Goal: Task Accomplishment & Management: Manage account settings

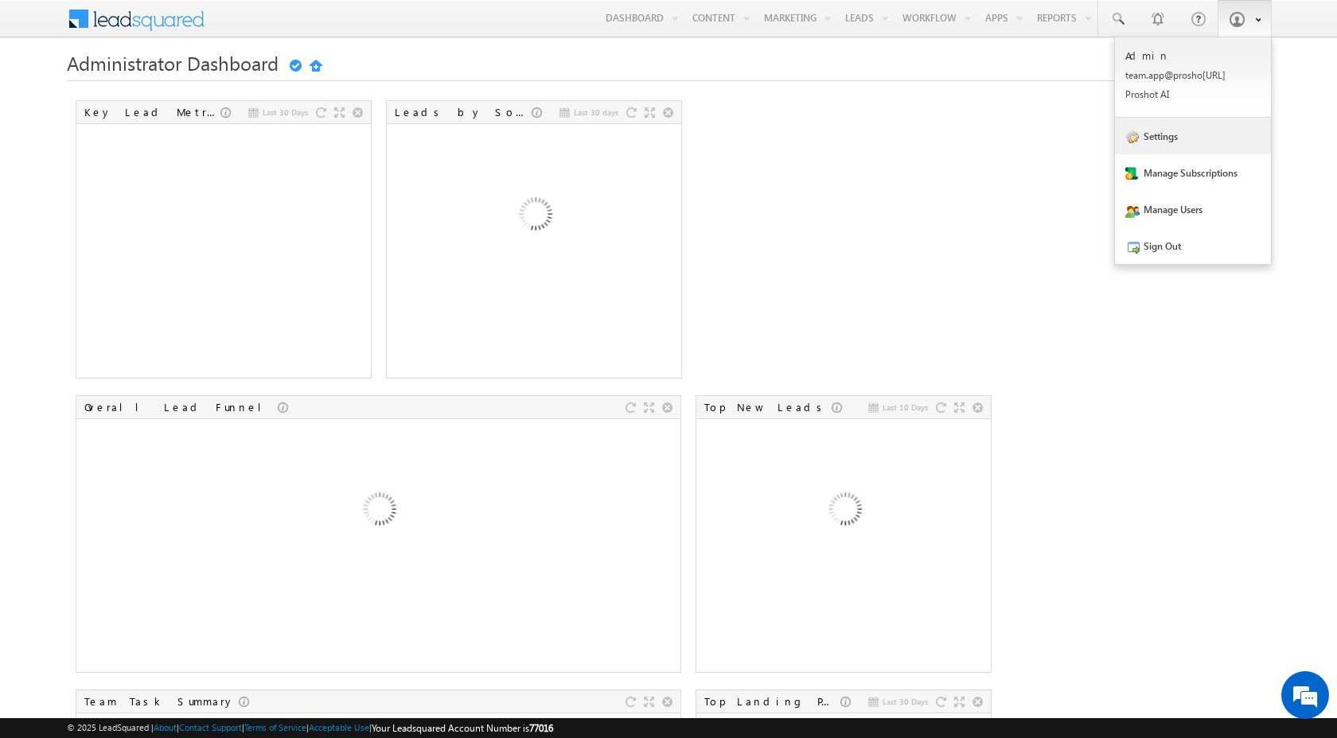
click at [1161, 132] on link "Settings" at bounding box center [1193, 136] width 156 height 37
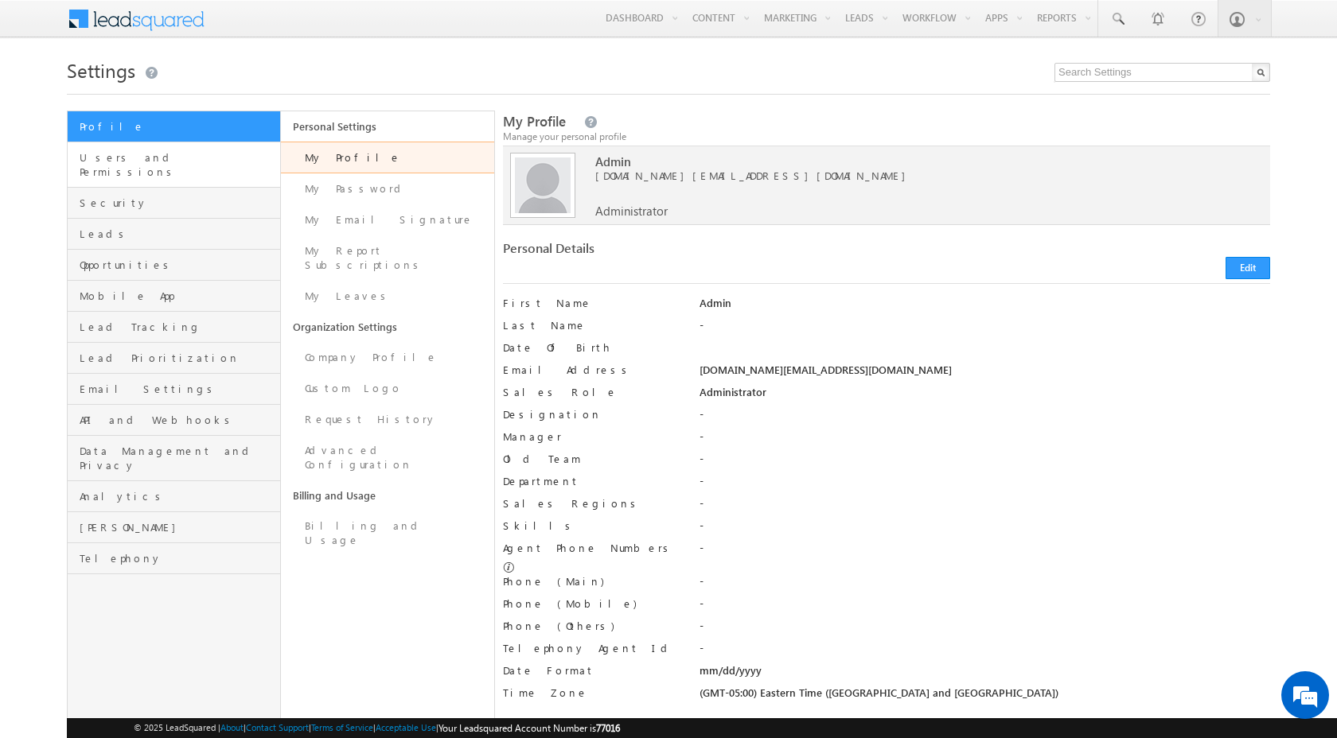
click at [154, 169] on link "Users and Permissions" at bounding box center [174, 164] width 212 height 45
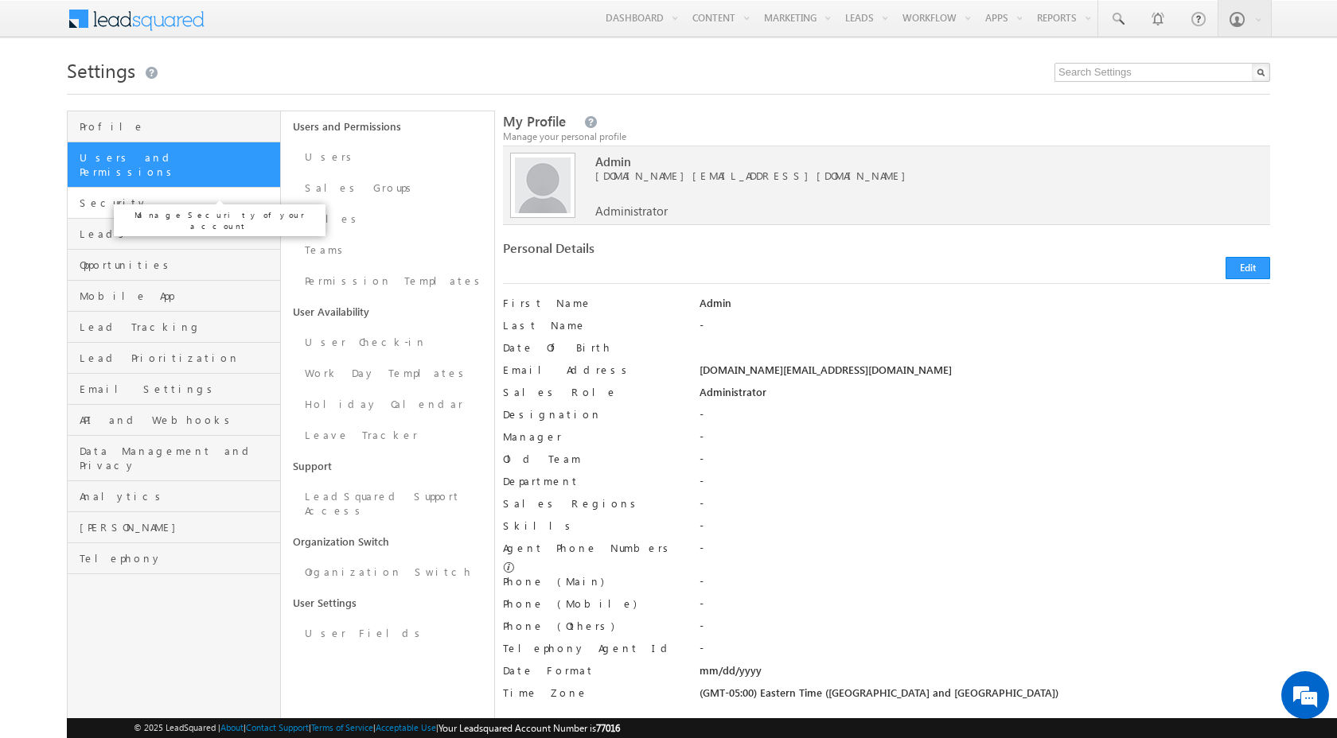
click at [146, 196] on span "Security" at bounding box center [178, 203] width 197 height 14
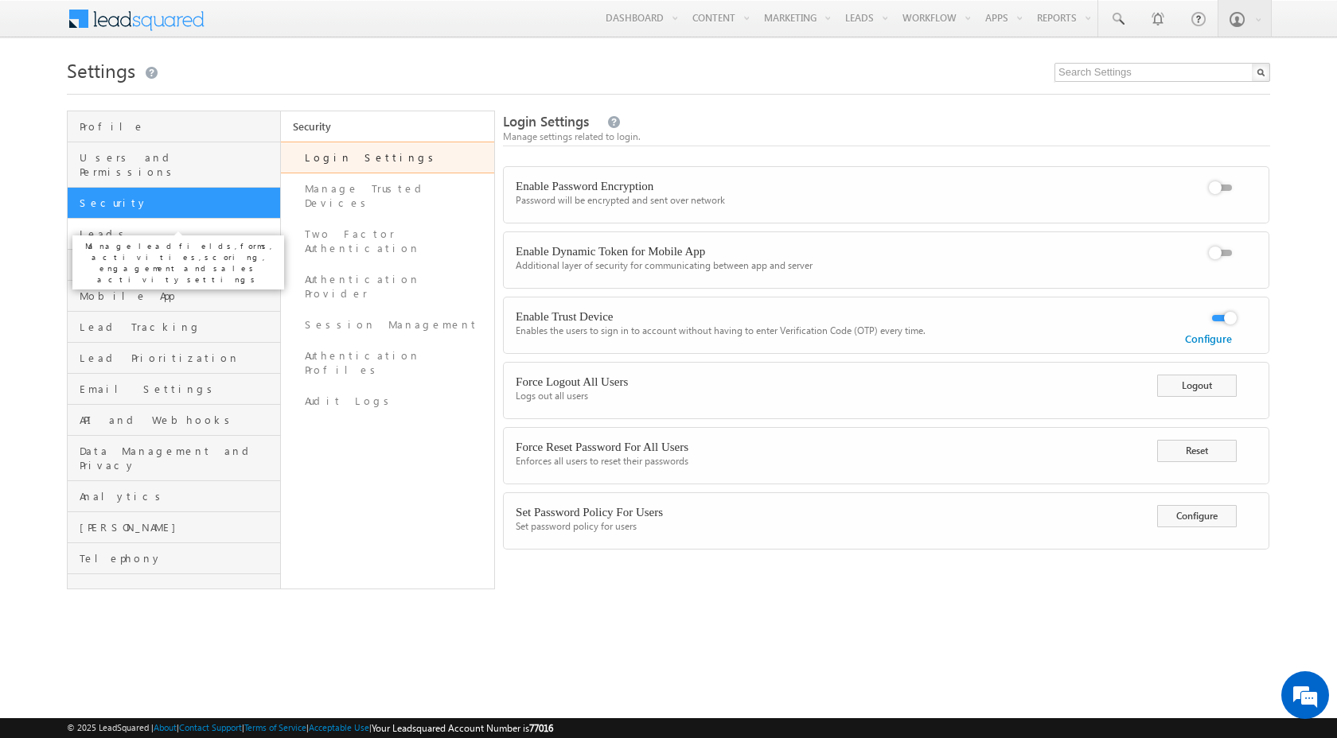
click at [189, 227] on span "Leads" at bounding box center [178, 234] width 197 height 14
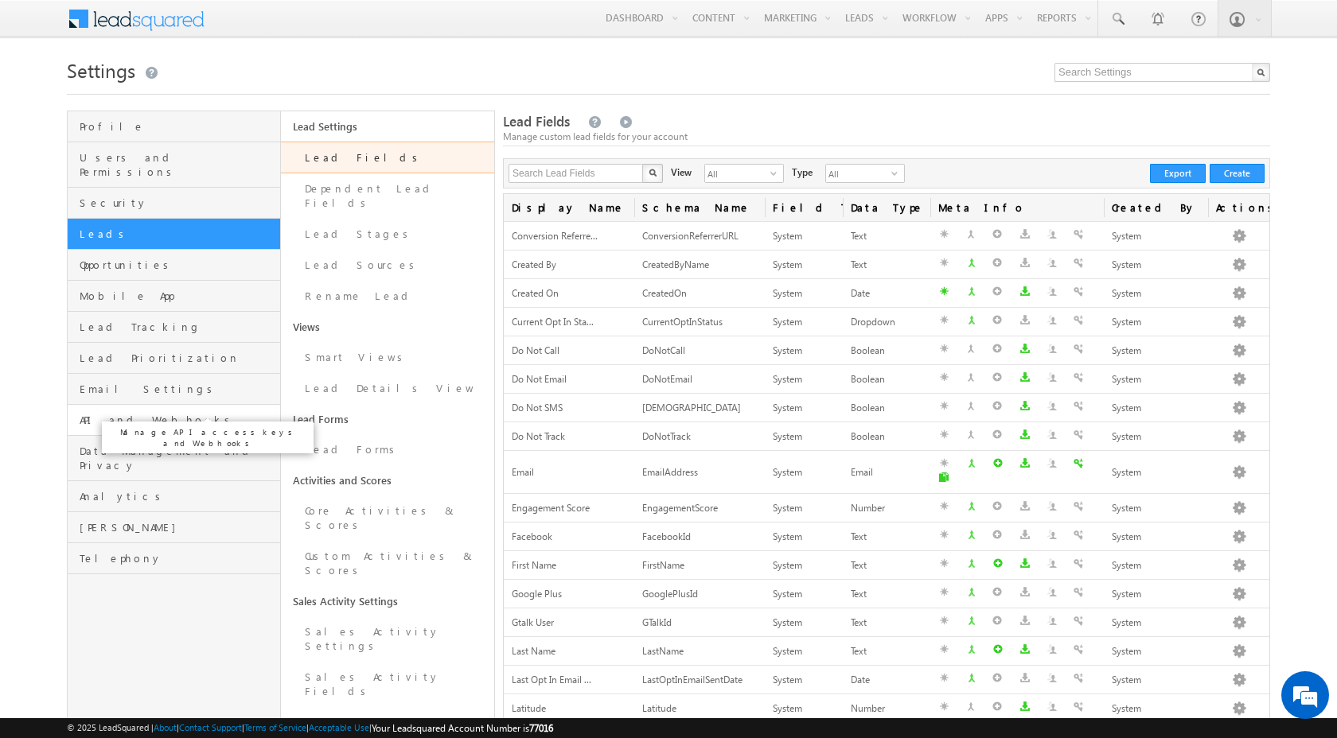
click at [162, 413] on span "API and Webhooks" at bounding box center [178, 420] width 197 height 14
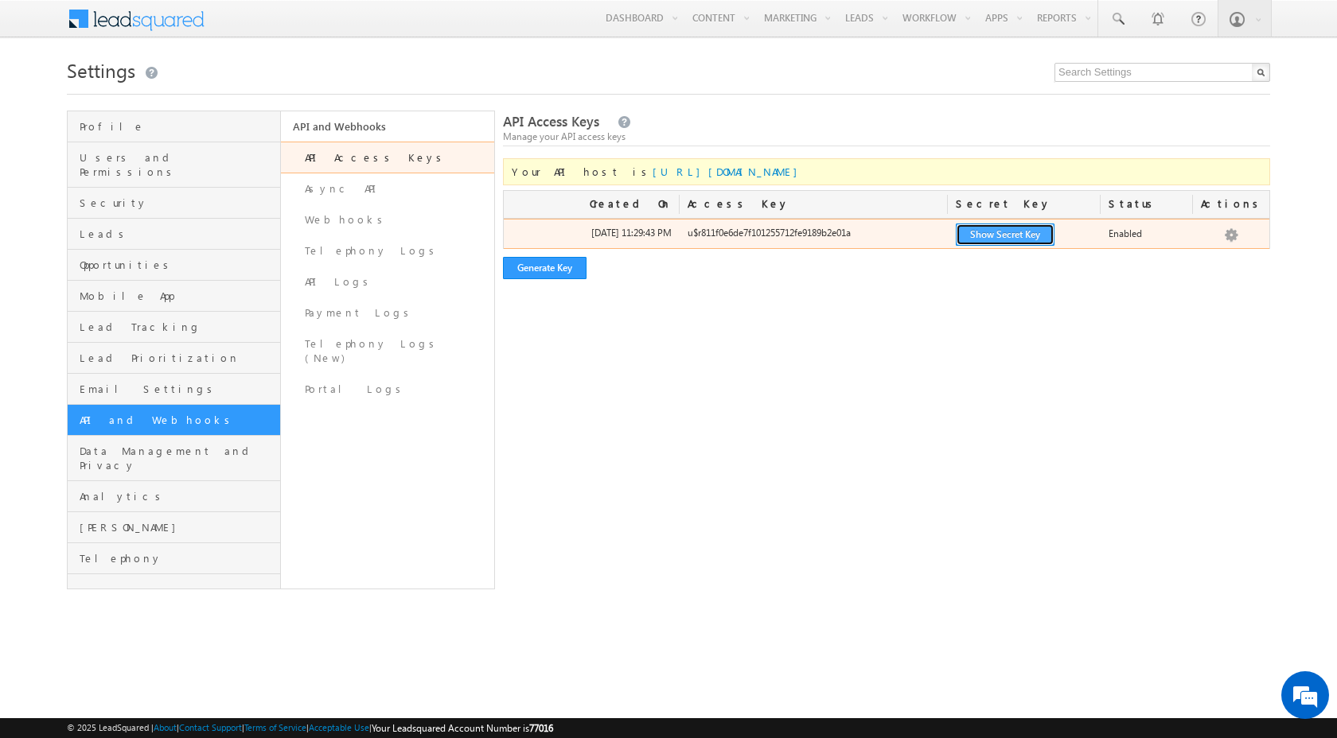
click at [983, 235] on button "Show Secret Key" at bounding box center [1004, 235] width 99 height 22
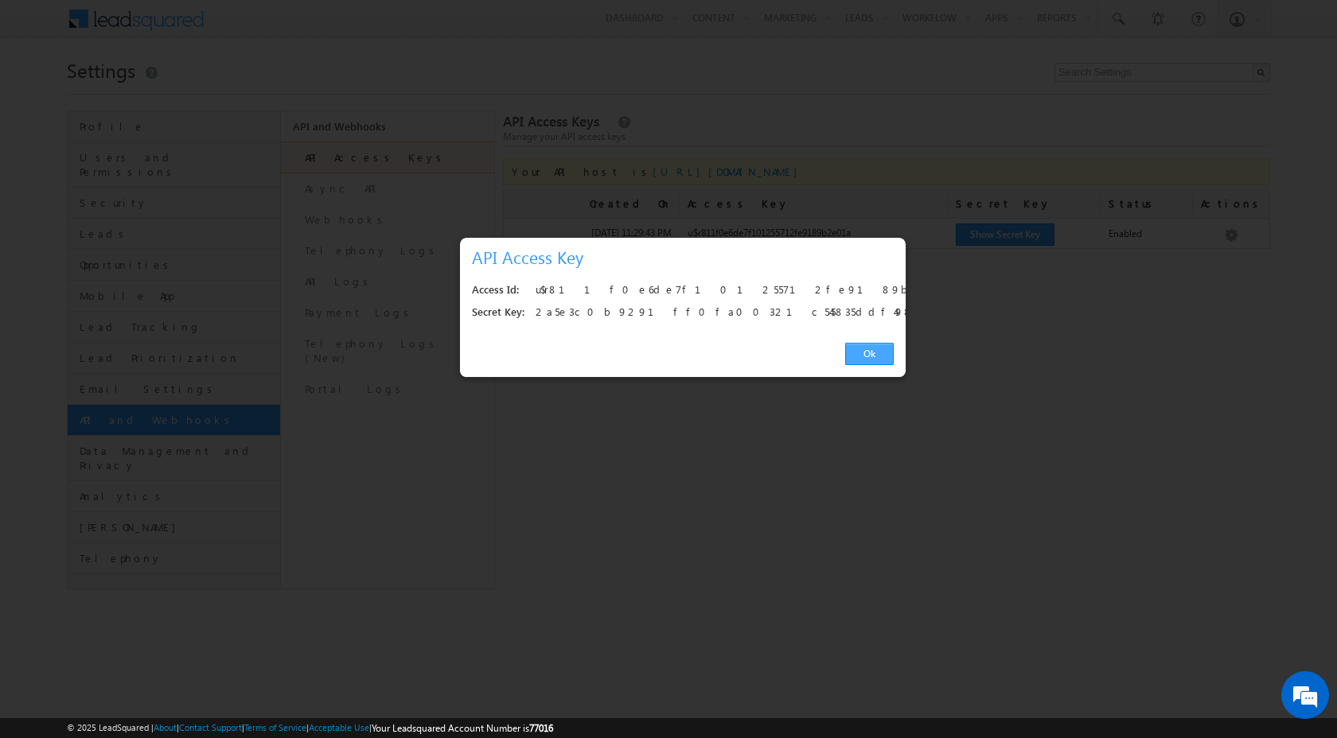
click at [878, 360] on link "Ok" at bounding box center [869, 354] width 49 height 22
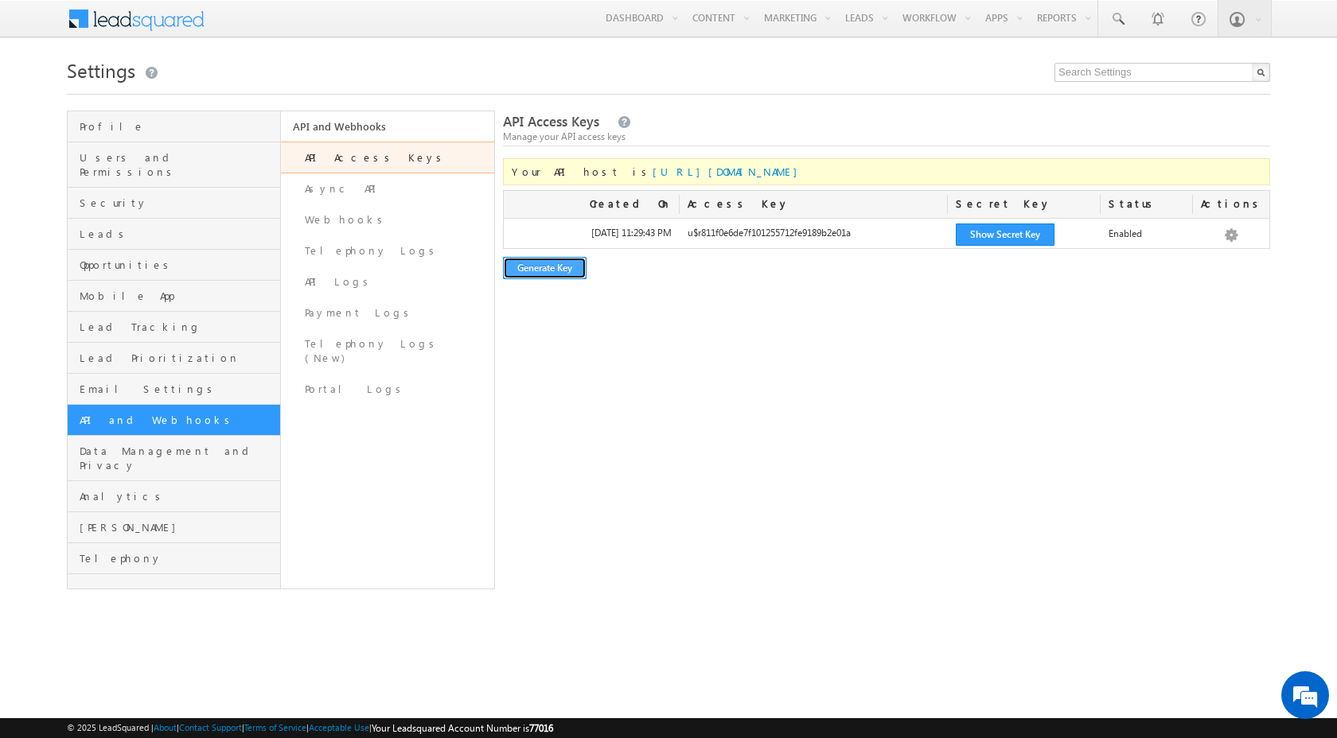
click at [562, 271] on button "Generate Key" at bounding box center [545, 268] width 84 height 22
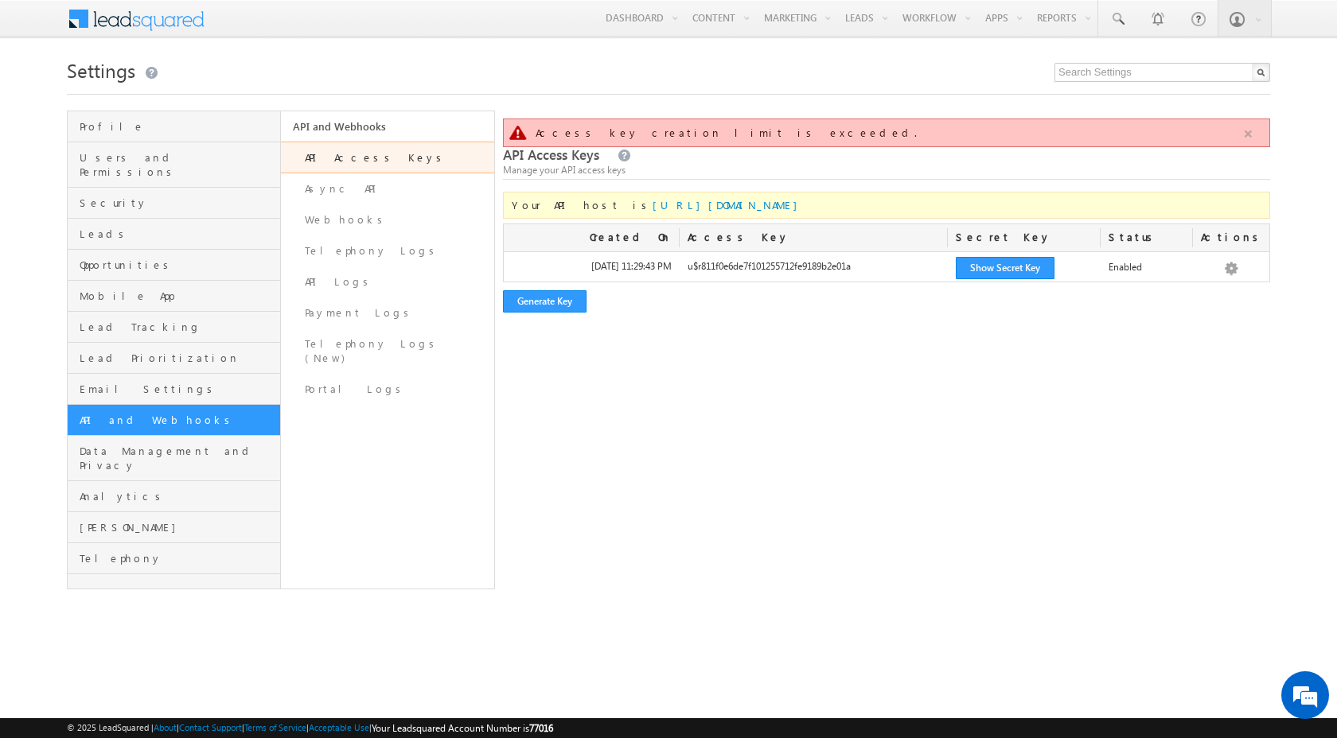
click at [1244, 132] on button "button" at bounding box center [1248, 134] width 20 height 20
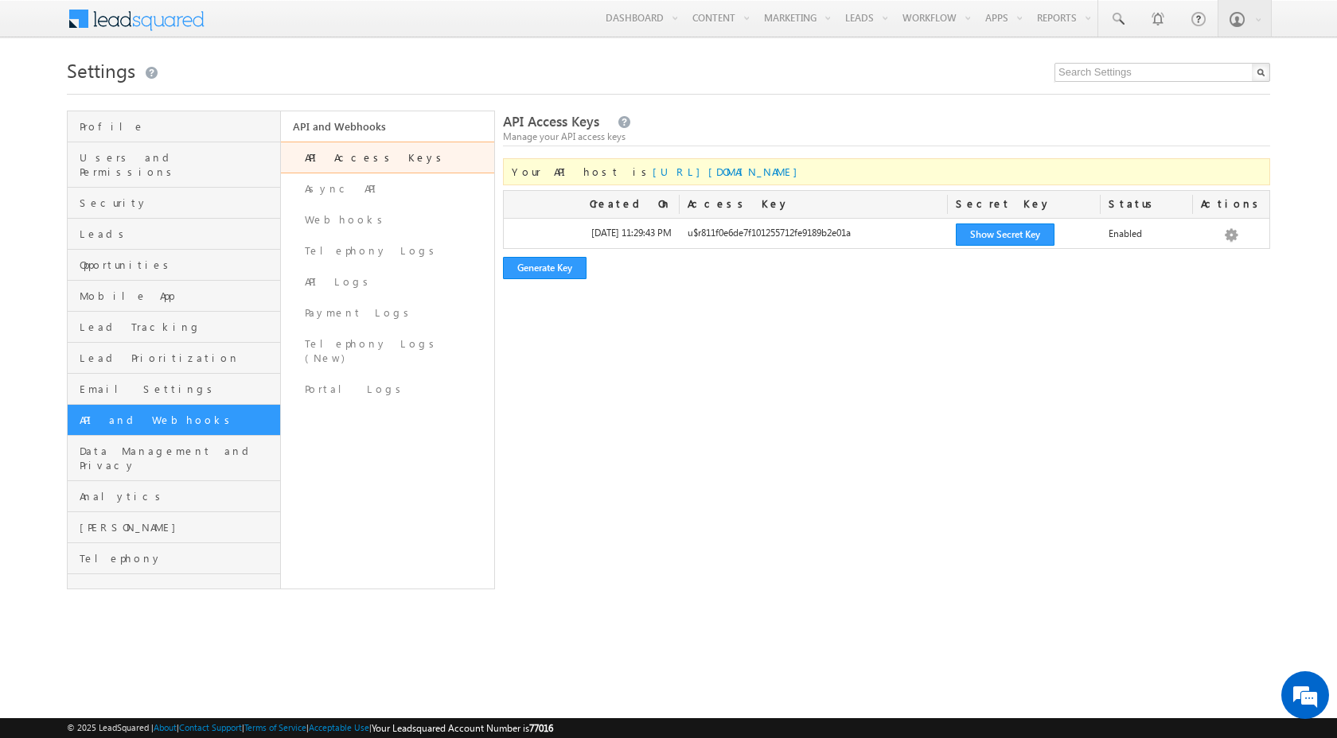
click at [1055, 114] on div "API Access Keys Manage your API access keys" at bounding box center [886, 129] width 767 height 34
click at [516, 265] on button "Generate Key" at bounding box center [545, 268] width 84 height 22
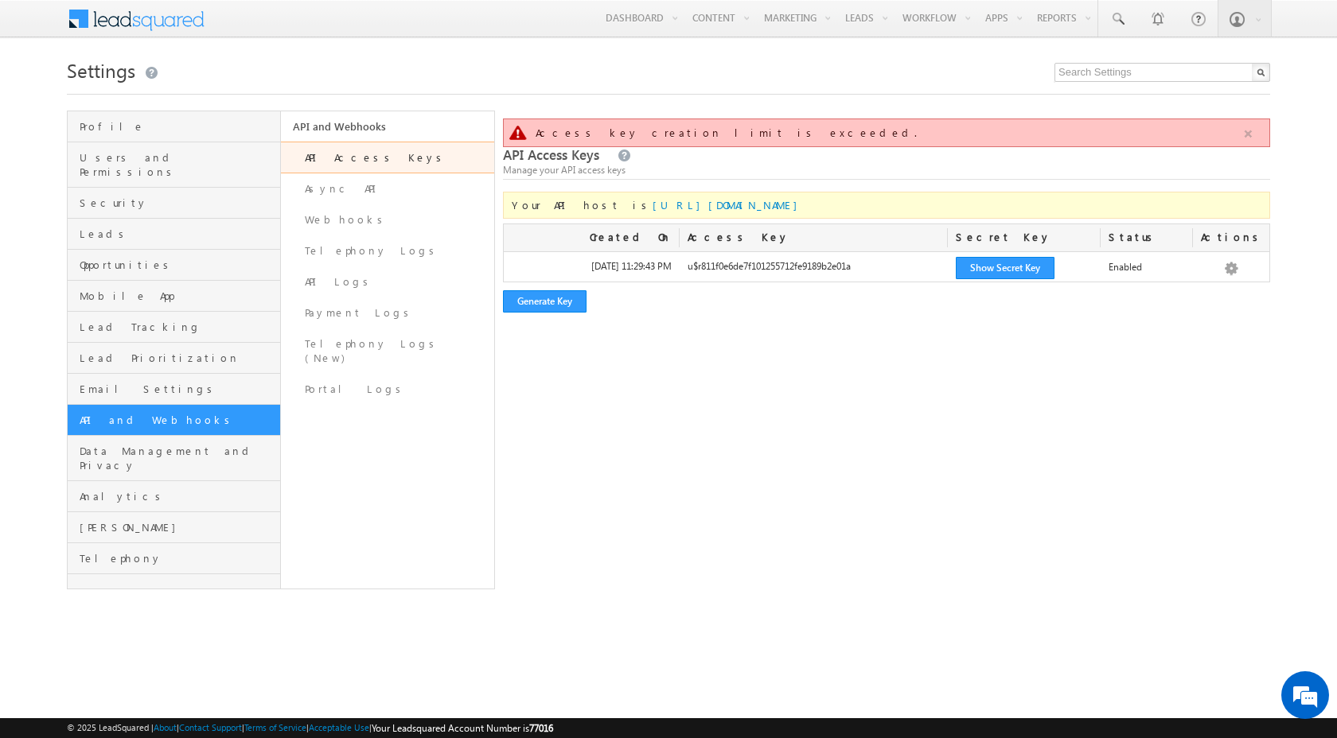
click at [1251, 136] on button "button" at bounding box center [1248, 134] width 20 height 20
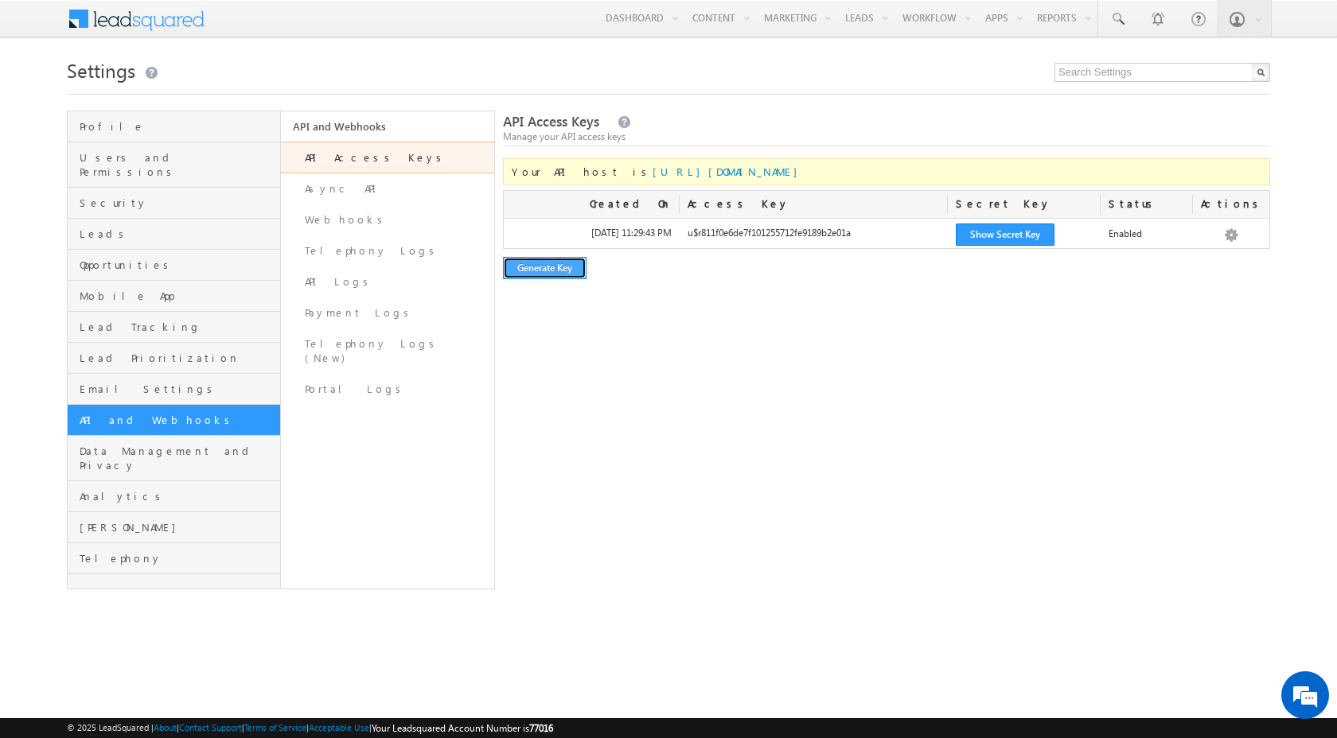
click at [529, 273] on button "Generate Key" at bounding box center [545, 268] width 84 height 22
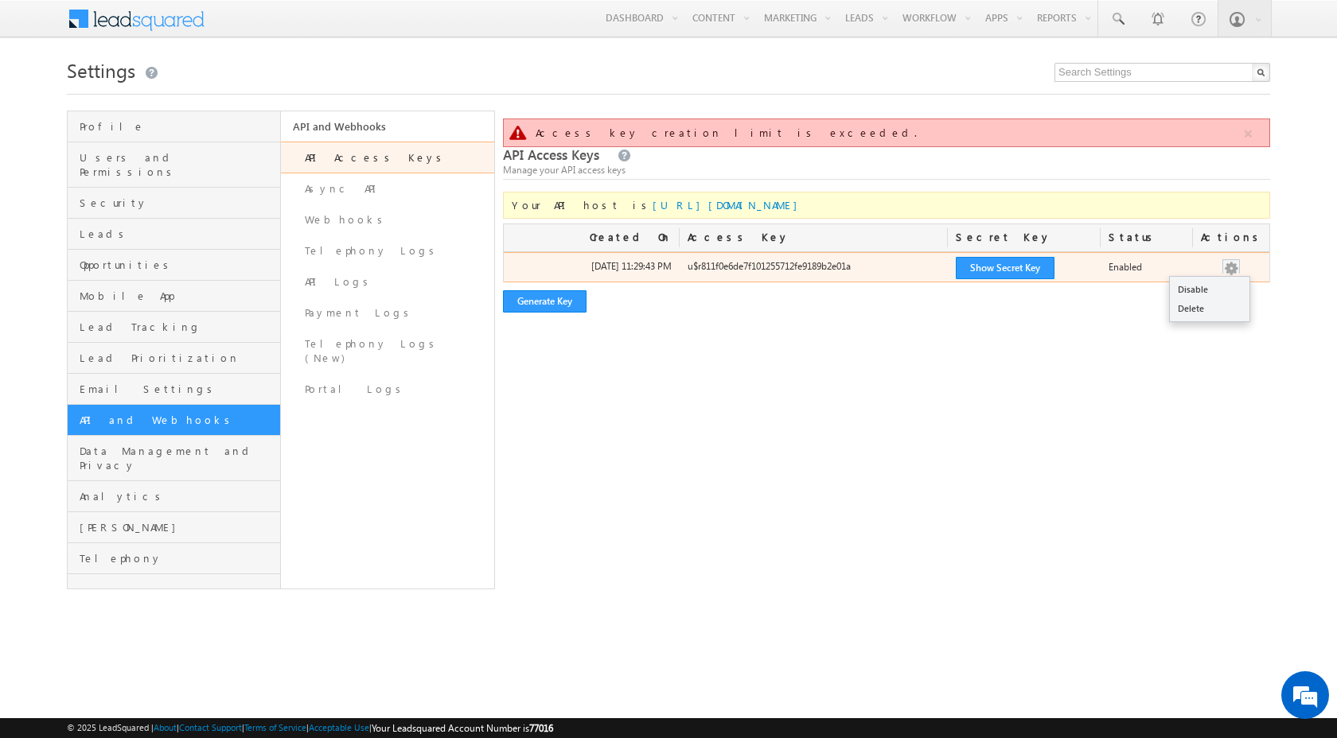
click at [1232, 270] on button "button" at bounding box center [1231, 269] width 16 height 16
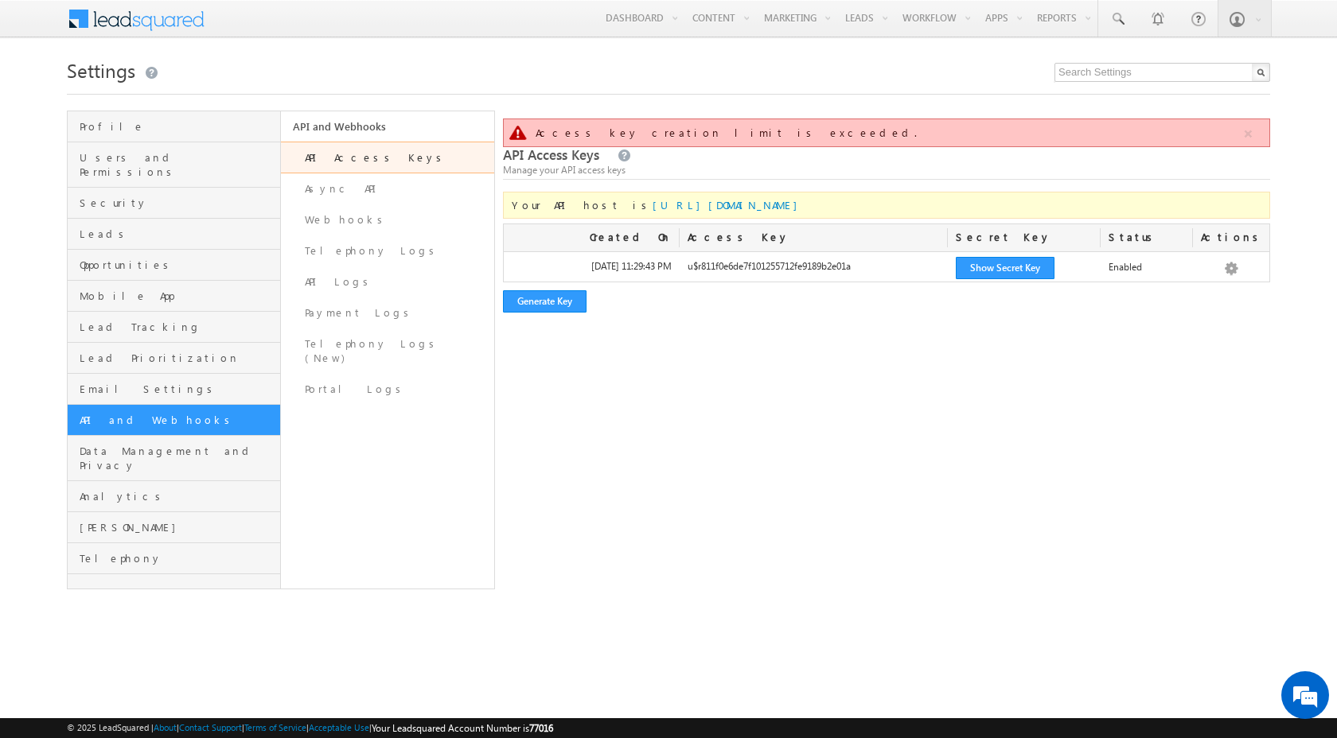
click at [1062, 383] on div "Access key creation limit is exceeded. API Access Keys Manage your API access k…" at bounding box center [886, 350] width 767 height 479
click at [1248, 137] on button "button" at bounding box center [1248, 134] width 20 height 20
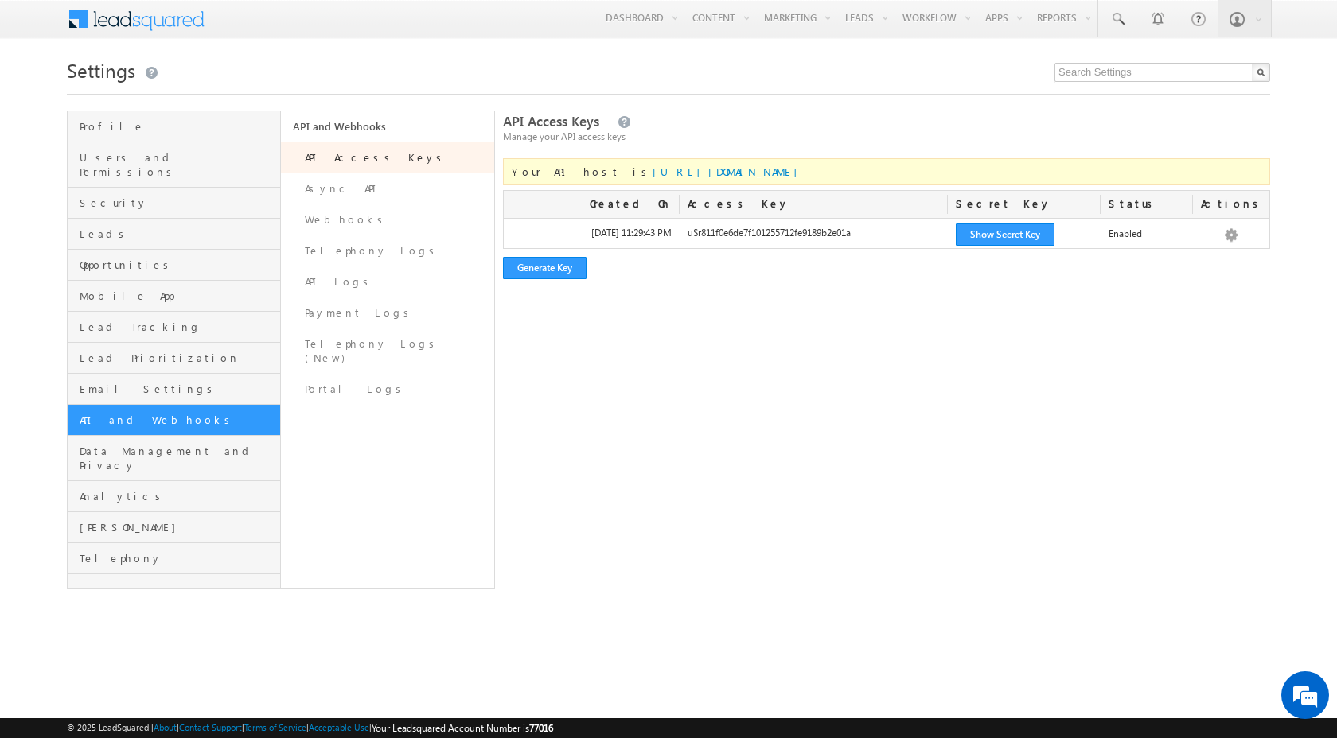
click at [1140, 351] on div "Access key creation limit is exceeded. API Access Keys Manage your API access k…" at bounding box center [886, 350] width 767 height 479
click at [537, 279] on button "Generate Key" at bounding box center [545, 268] width 84 height 22
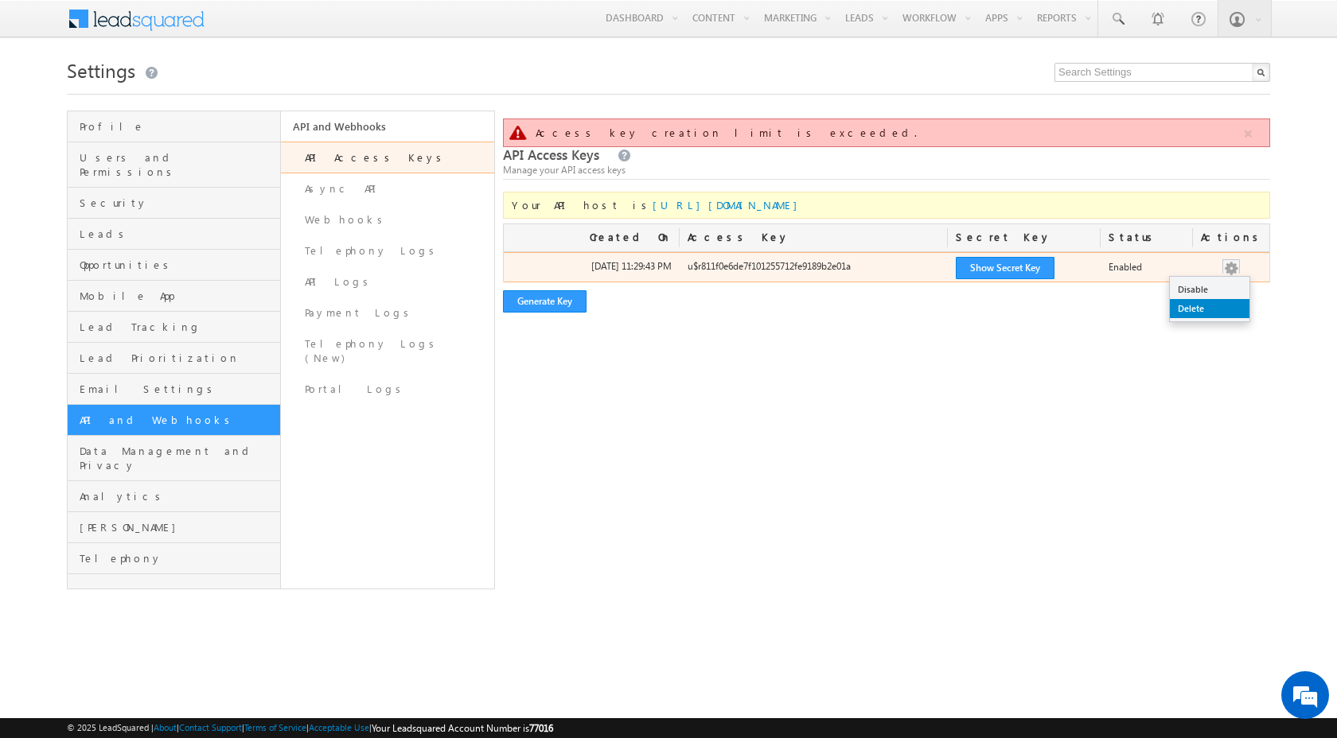
click at [1213, 312] on link "Delete" at bounding box center [1209, 308] width 80 height 19
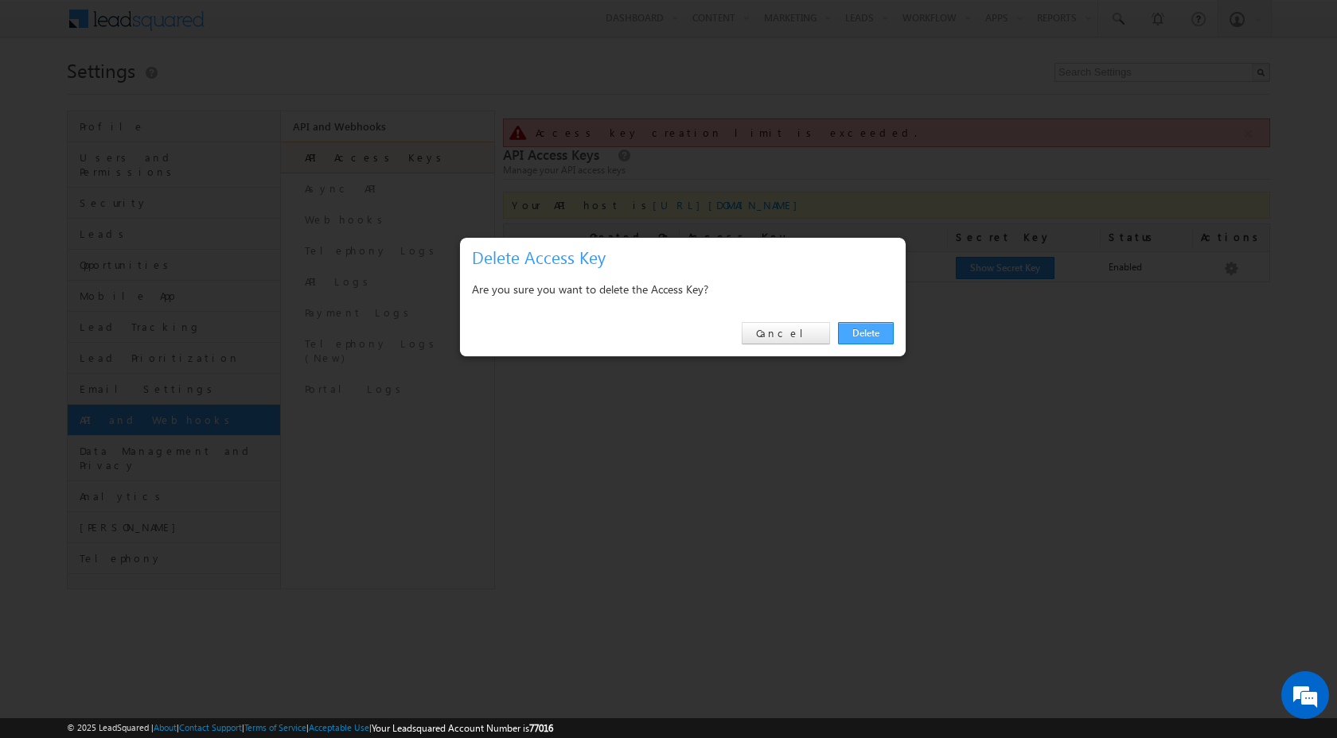
click at [858, 327] on link "Delete" at bounding box center [866, 333] width 56 height 22
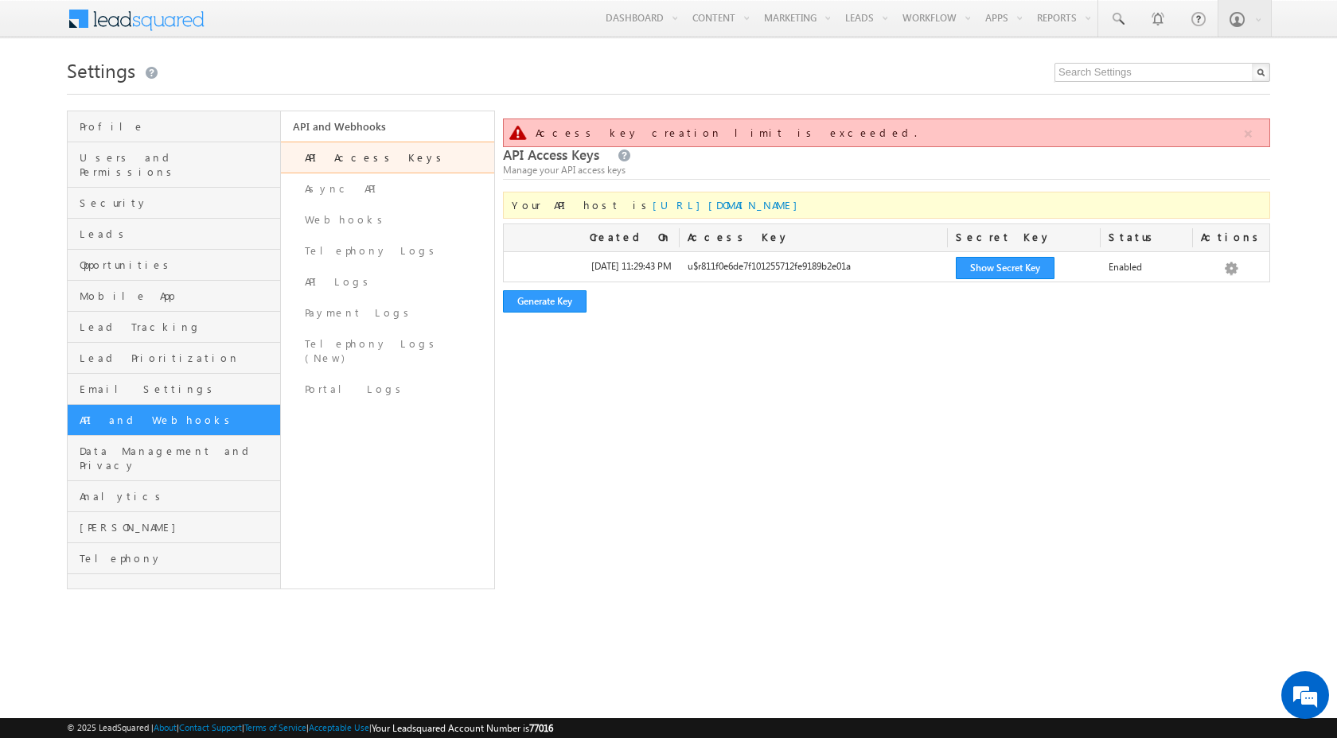
click at [877, 368] on div "Access key creation limit is exceeded. API Access Keys Manage your API access k…" at bounding box center [886, 350] width 767 height 479
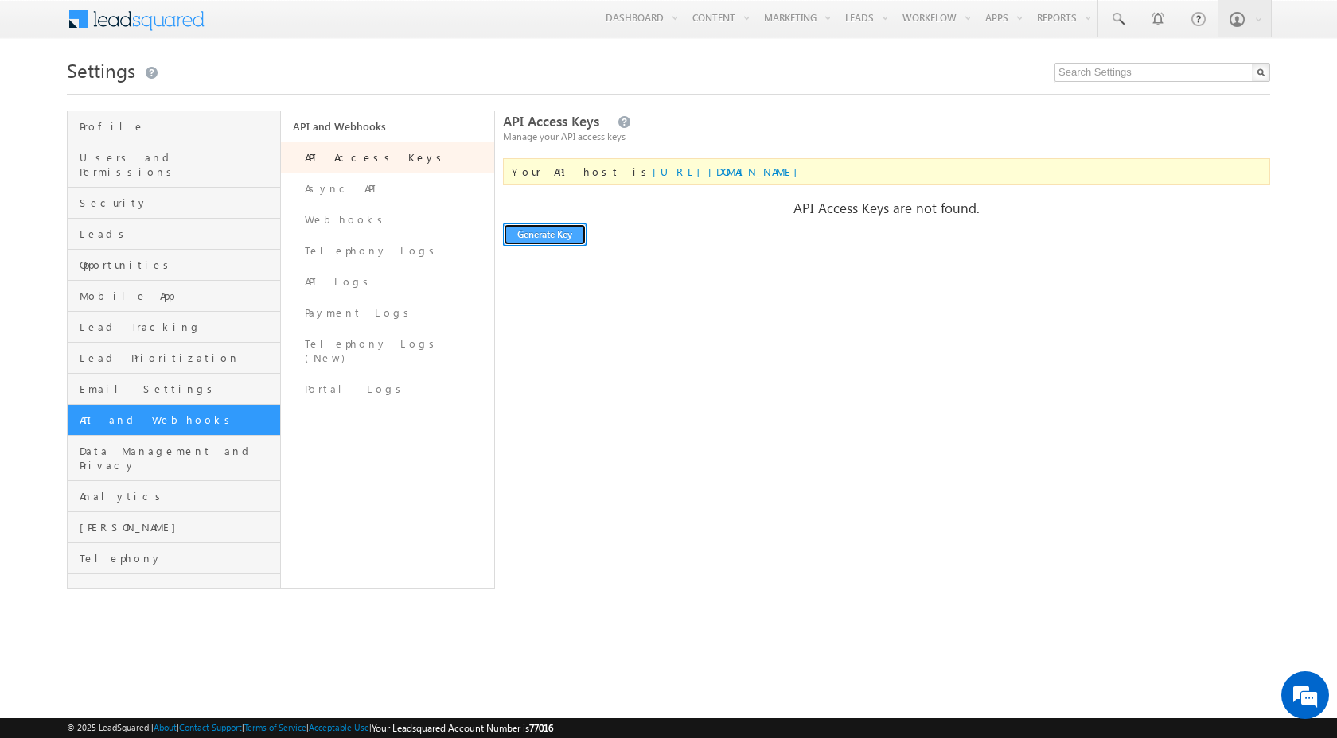
click at [554, 242] on button "Generate Key" at bounding box center [545, 235] width 84 height 22
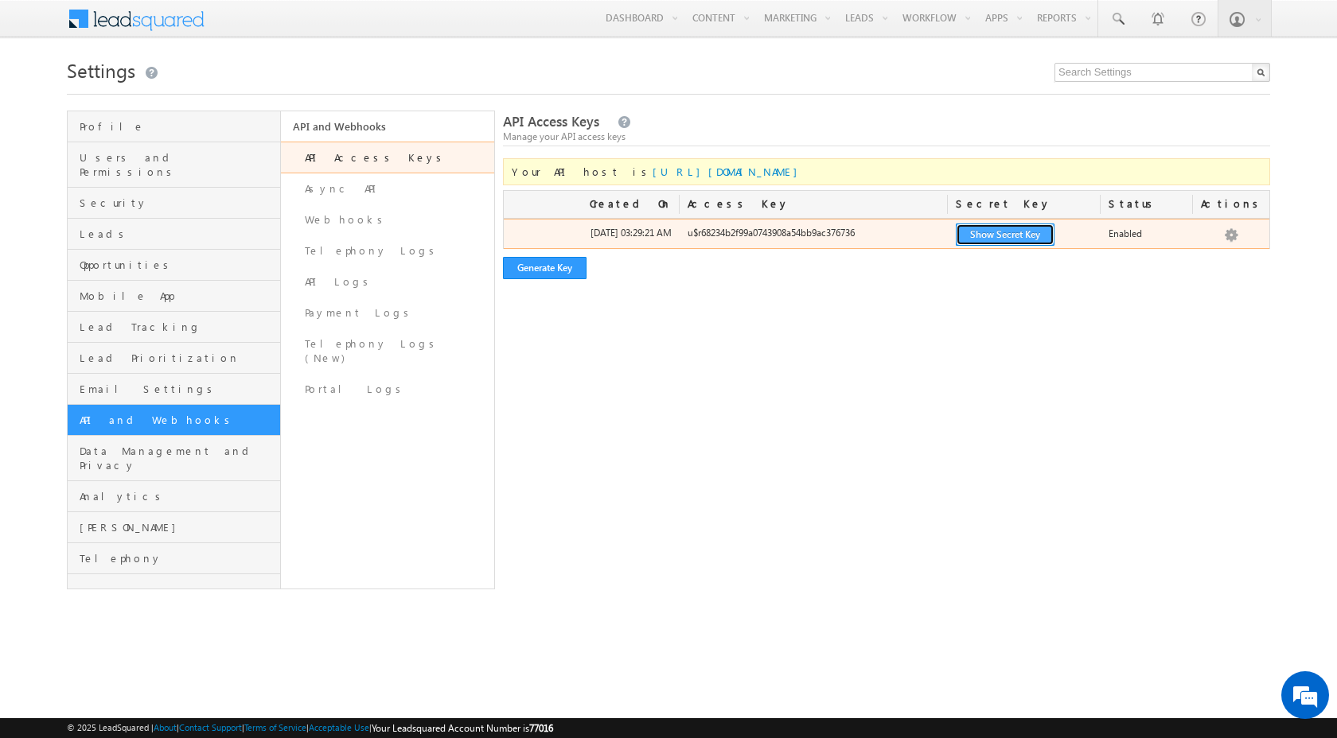
click at [1028, 235] on button "Show Secret Key" at bounding box center [1004, 235] width 99 height 22
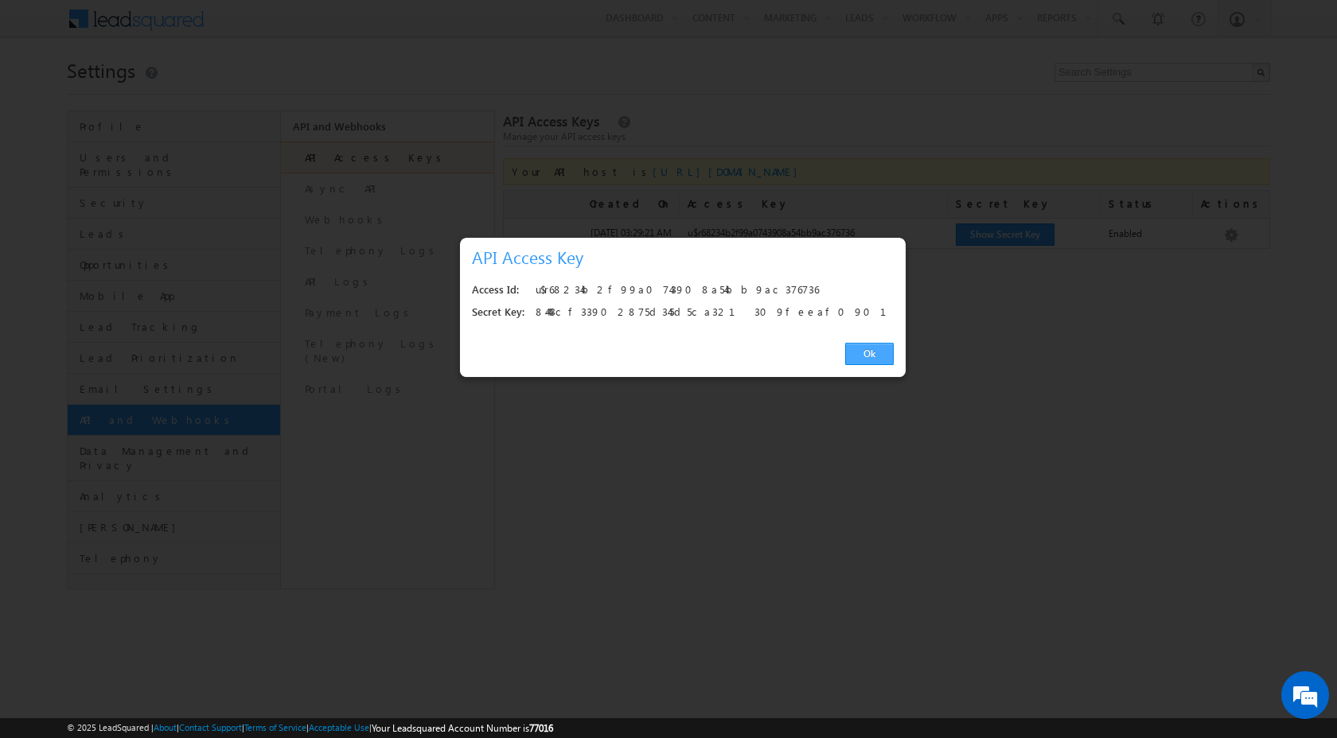
click at [883, 361] on link "Ok" at bounding box center [869, 354] width 49 height 22
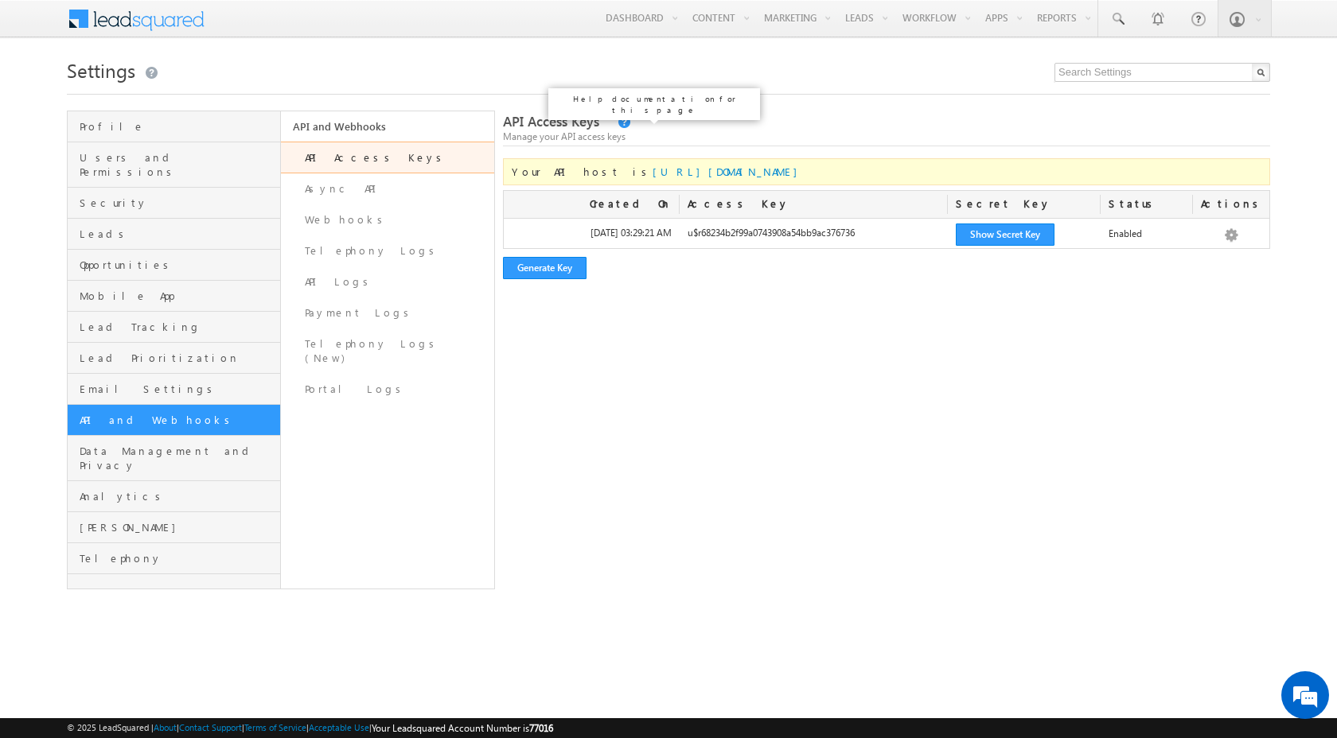
click at [616, 123] on link at bounding box center [623, 123] width 14 height 14
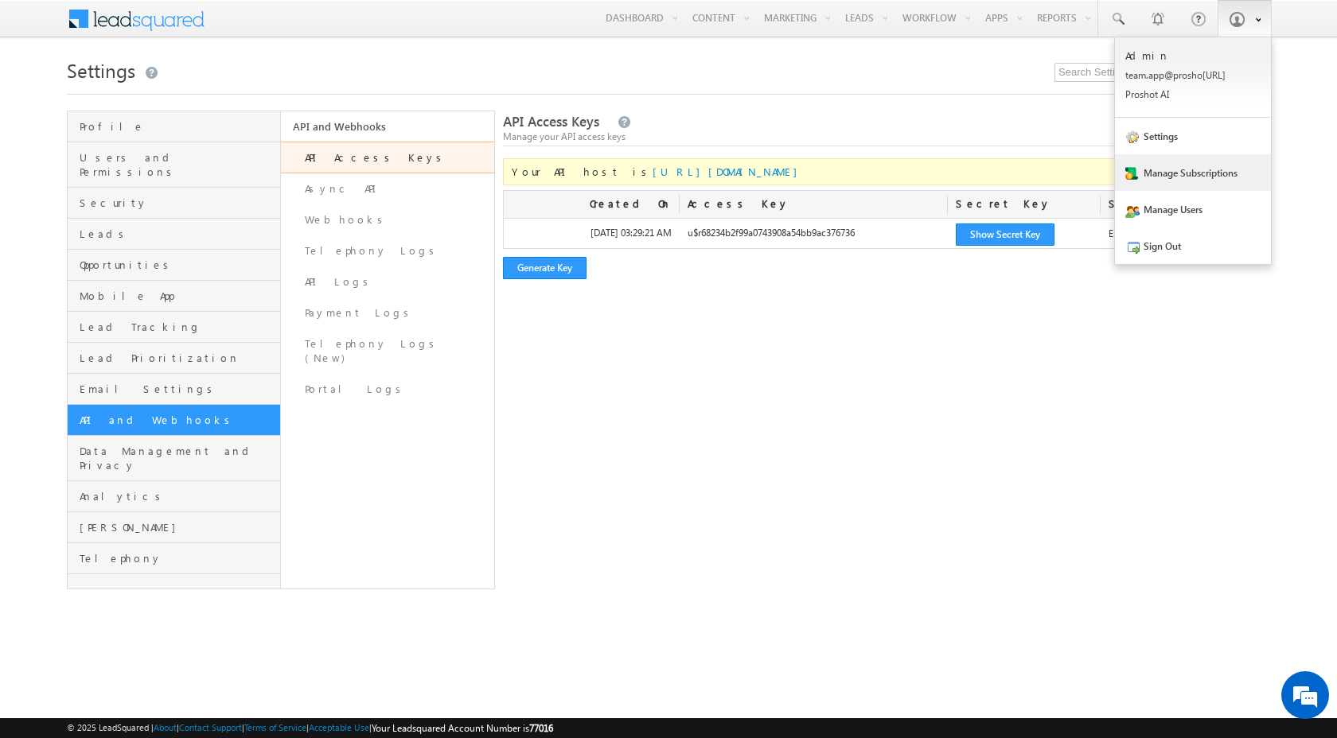
click at [1192, 181] on link "Manage Subscriptions" at bounding box center [1193, 172] width 156 height 37
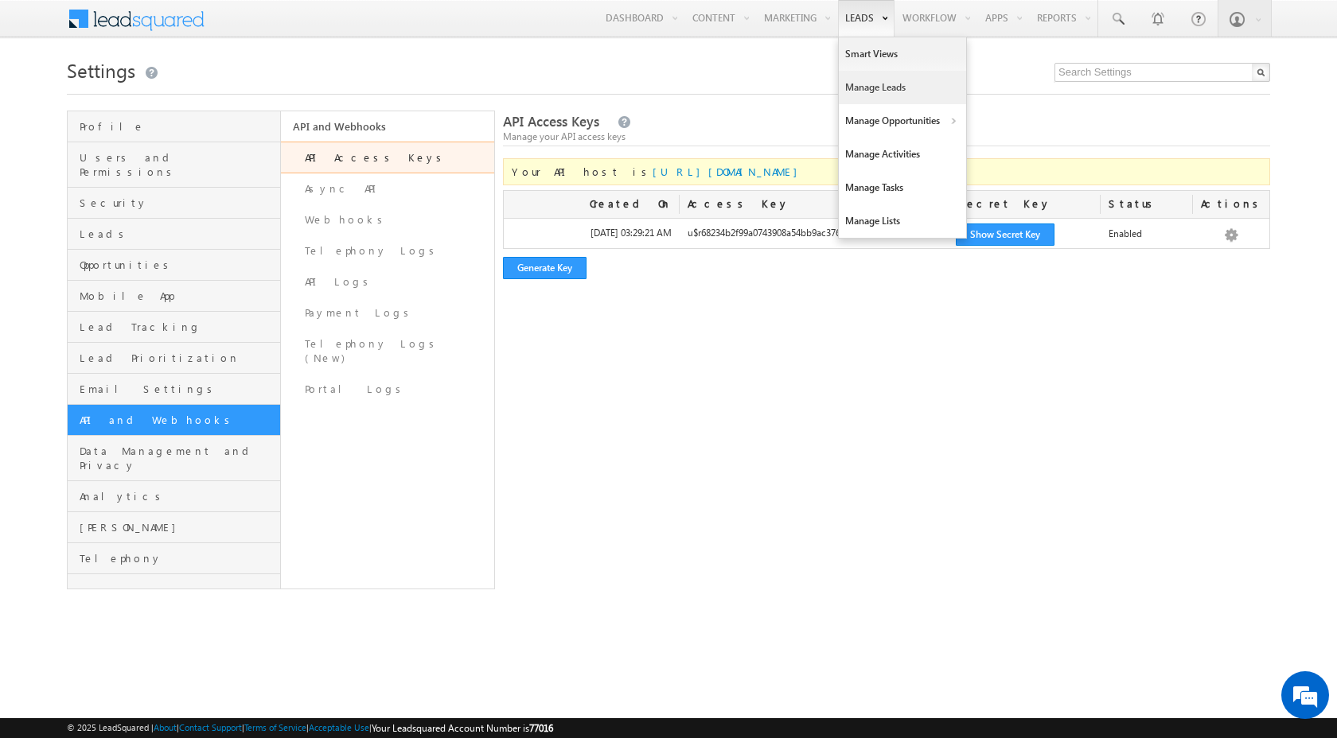
click at [897, 88] on link "Manage Leads" at bounding box center [902, 87] width 127 height 33
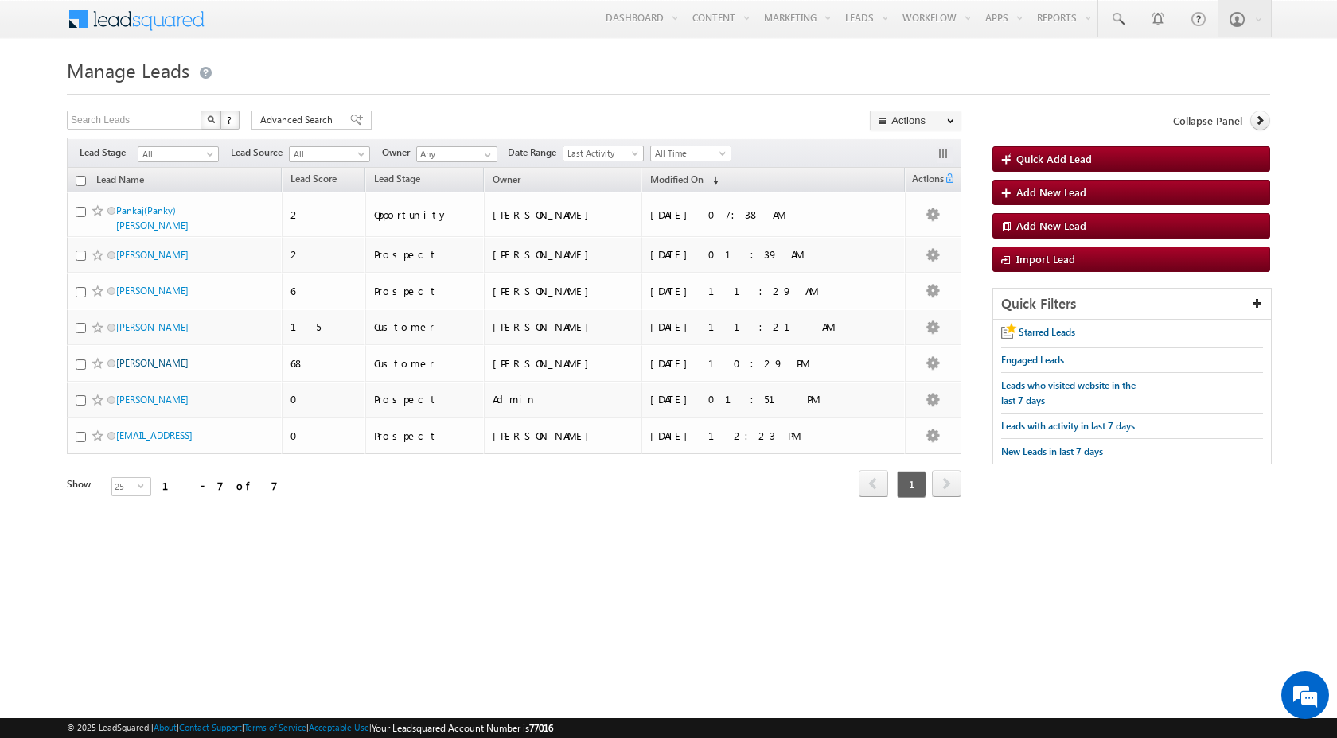
click at [146, 357] on link "[PERSON_NAME]" at bounding box center [152, 363] width 72 height 12
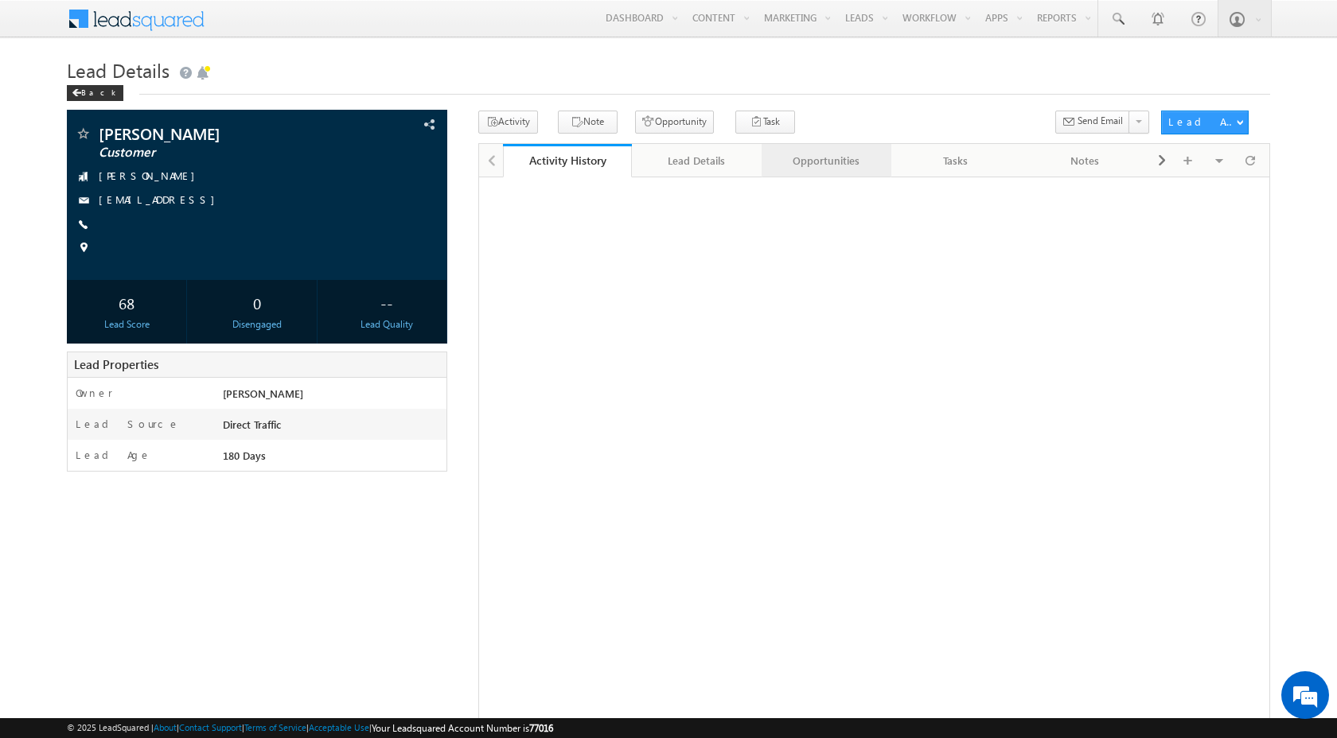
click at [827, 173] on link "Opportunities" at bounding box center [826, 160] width 130 height 33
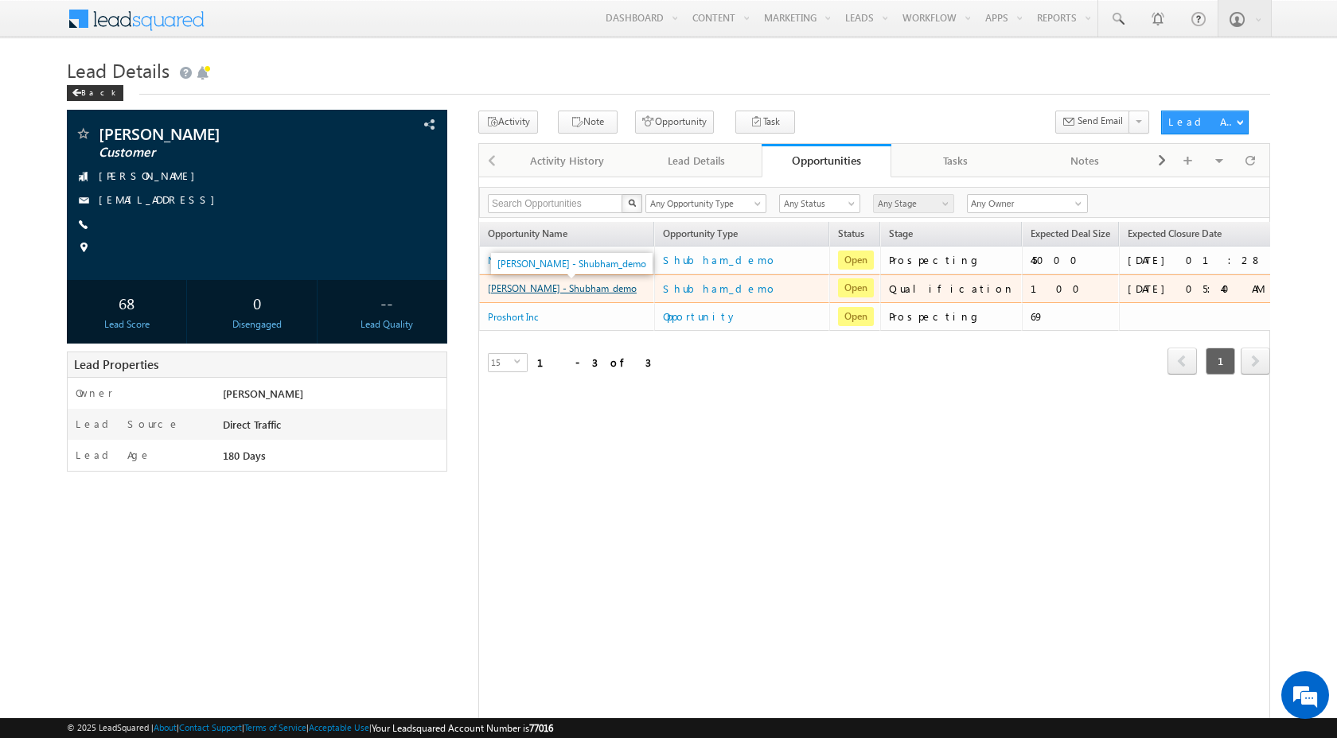
click at [540, 288] on link "rahul aggarwal - Shubham_demo" at bounding box center [562, 288] width 149 height 12
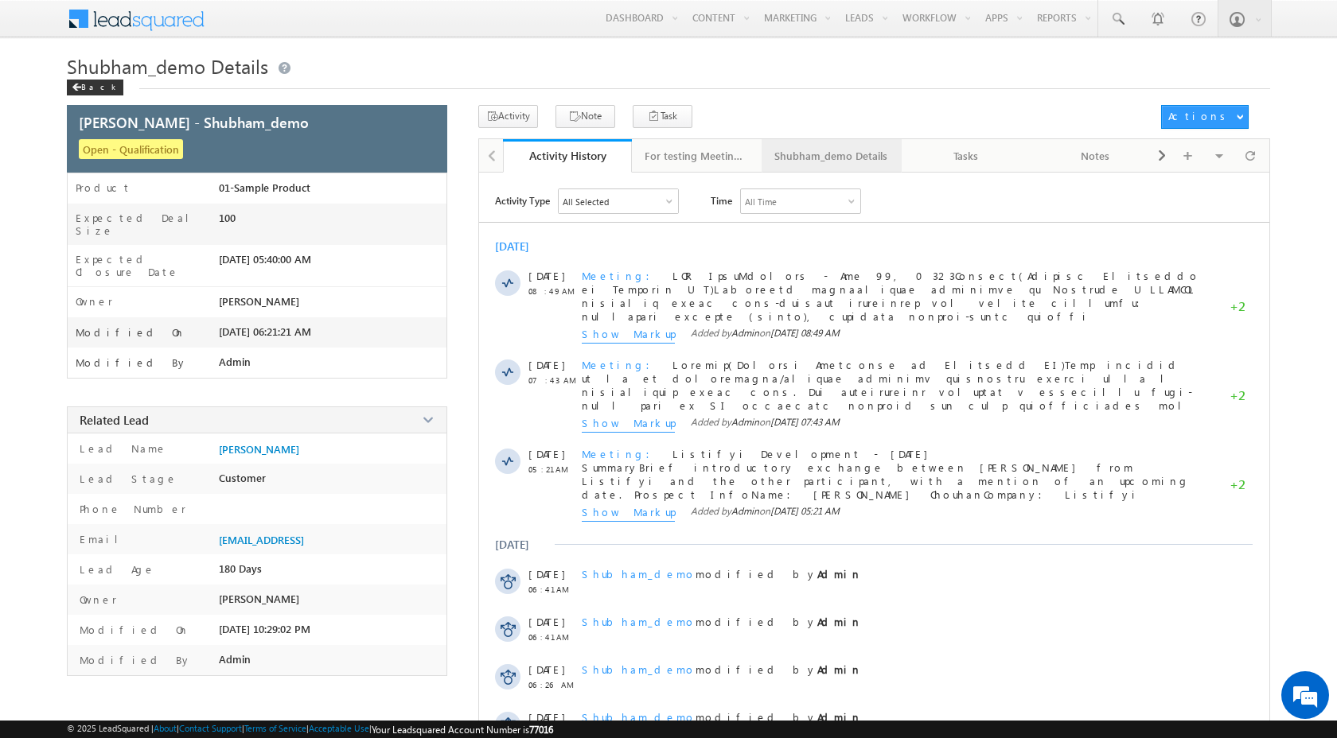
click at [823, 155] on div "Shubham_demo Details" at bounding box center [830, 155] width 113 height 19
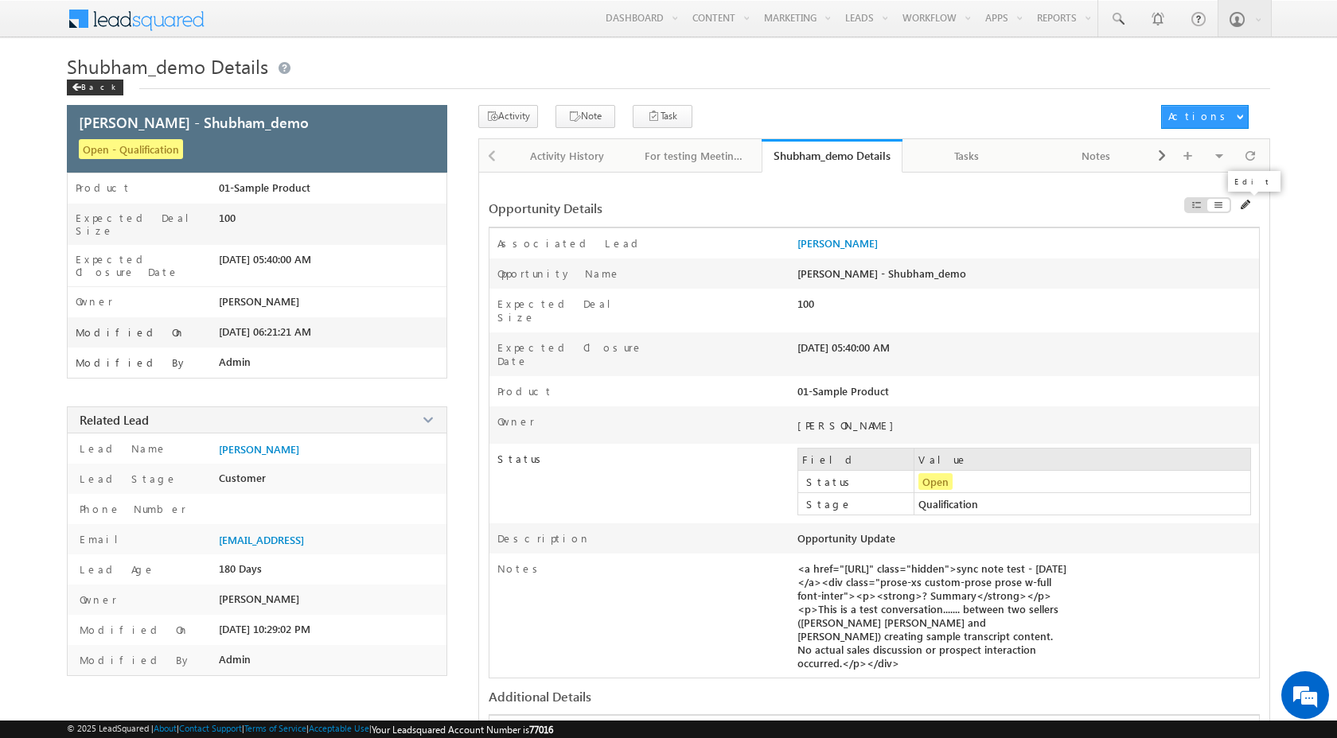
click at [1247, 207] on span at bounding box center [1245, 205] width 11 height 11
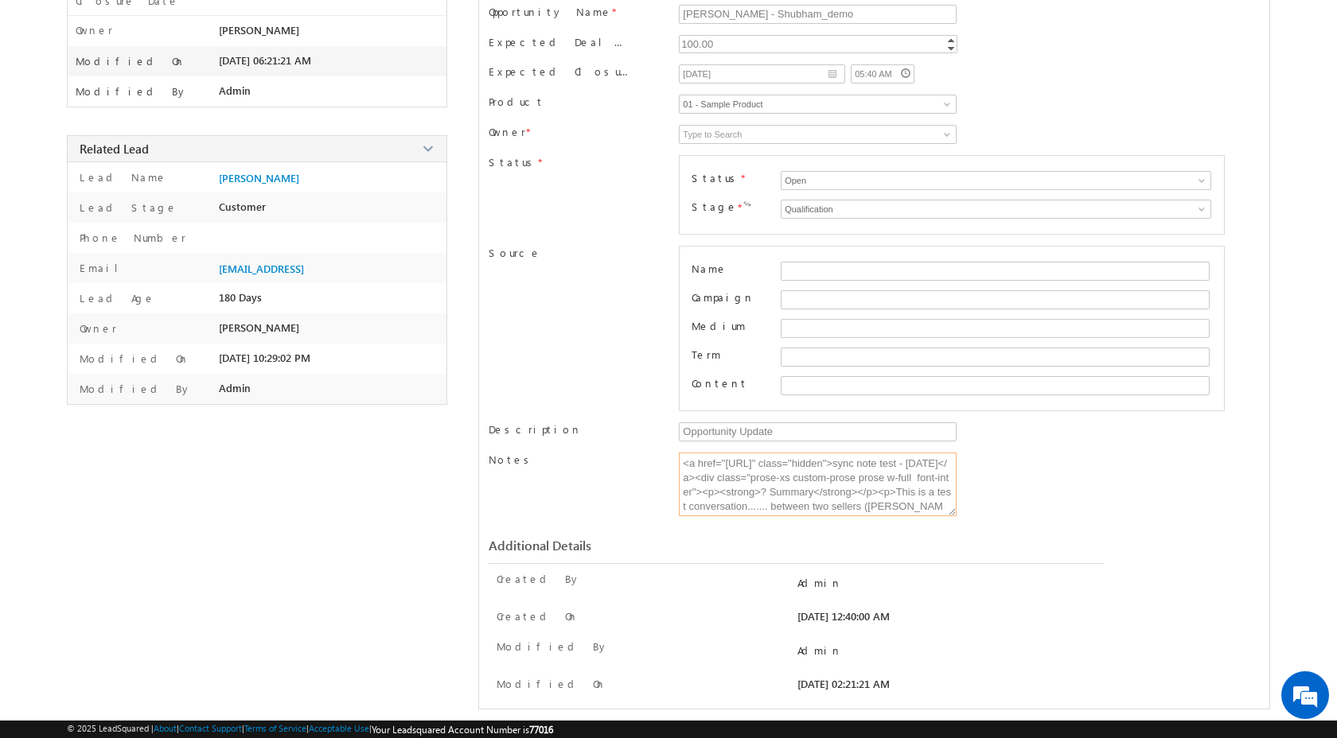
drag, startPoint x: 778, startPoint y: 490, endPoint x: 663, endPoint y: 438, distance: 125.7
click at [663, 438] on div "Opportunity Name * Opportunity Name * rahul aggarwal - Shubham_demo Expected De…" at bounding box center [873, 266] width 771 height 523
click at [430, 499] on div "rahul aggarwal - Shubham_demo Open - Qualification" at bounding box center [668, 272] width 1203 height 876
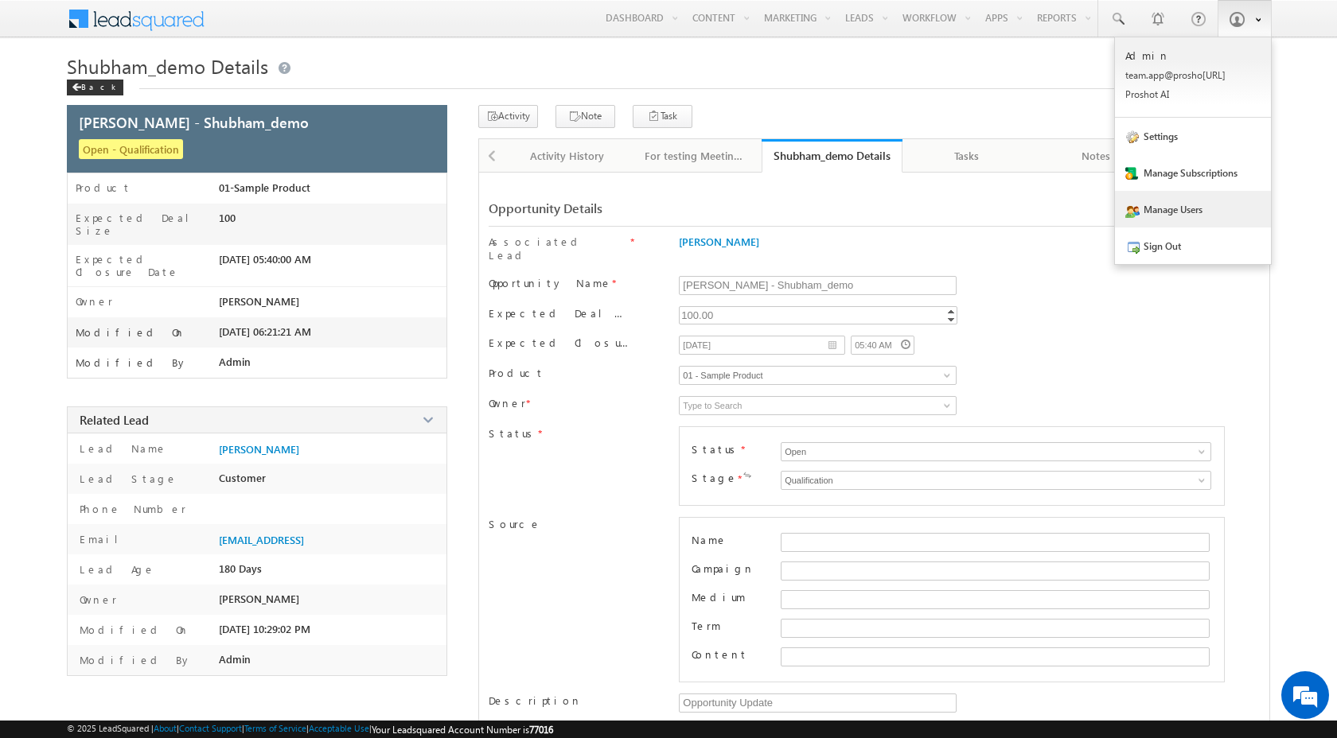
click at [1181, 208] on link "Manage Users" at bounding box center [1193, 209] width 156 height 37
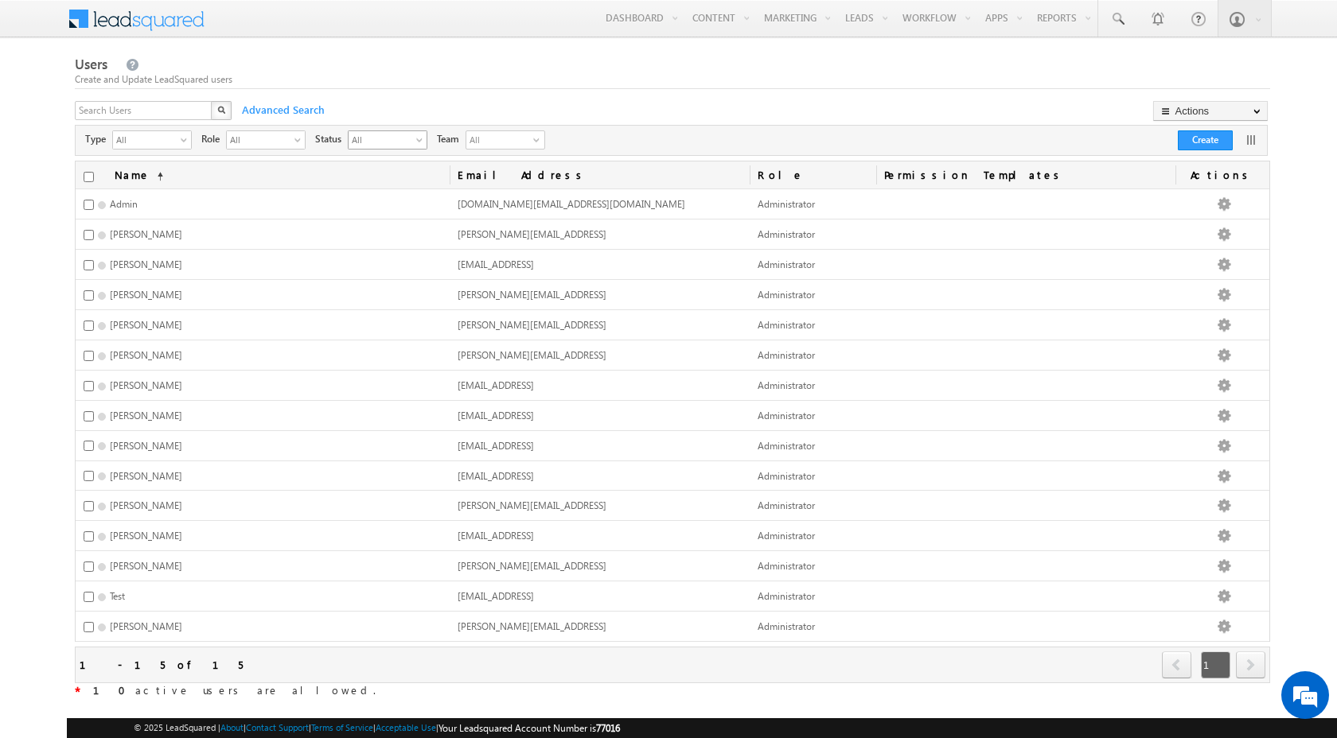
click at [386, 142] on span "All" at bounding box center [380, 139] width 65 height 16
click at [389, 169] on li "Active" at bounding box center [388, 175] width 78 height 16
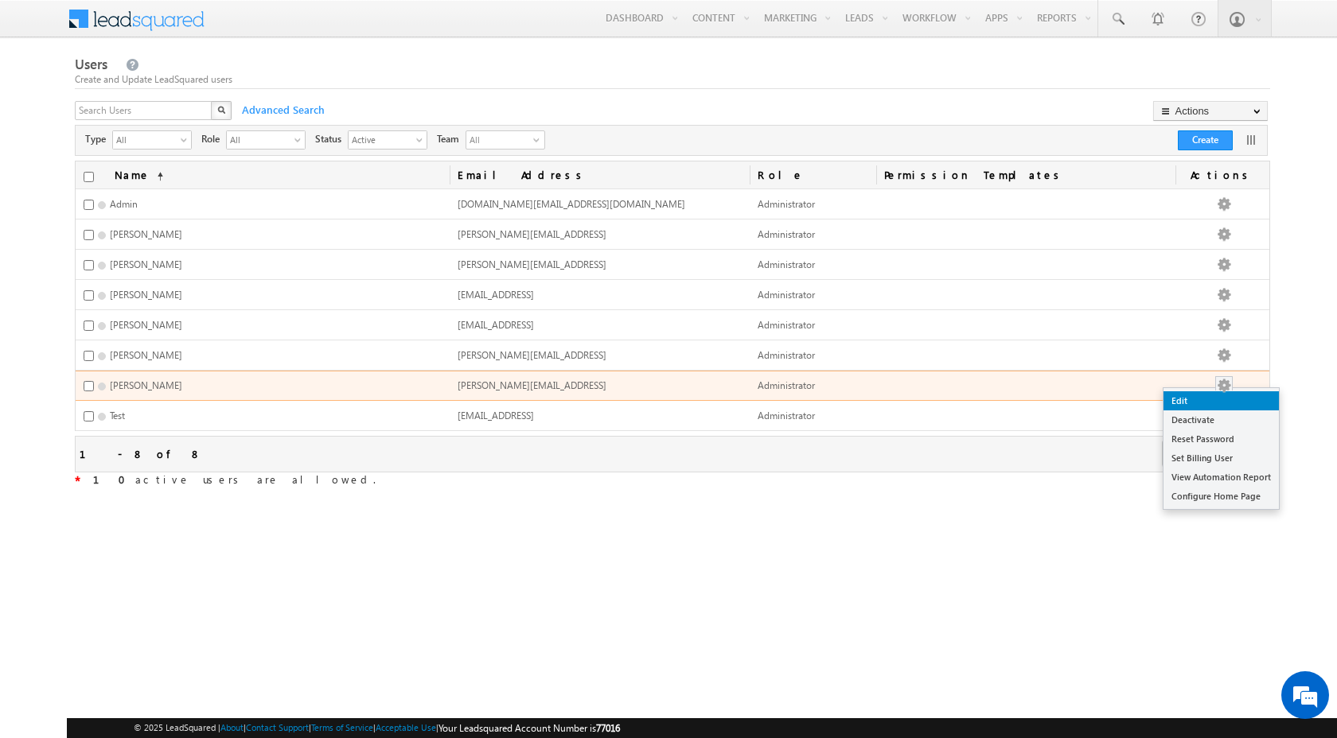
click at [1215, 397] on link "Edit" at bounding box center [1220, 400] width 115 height 19
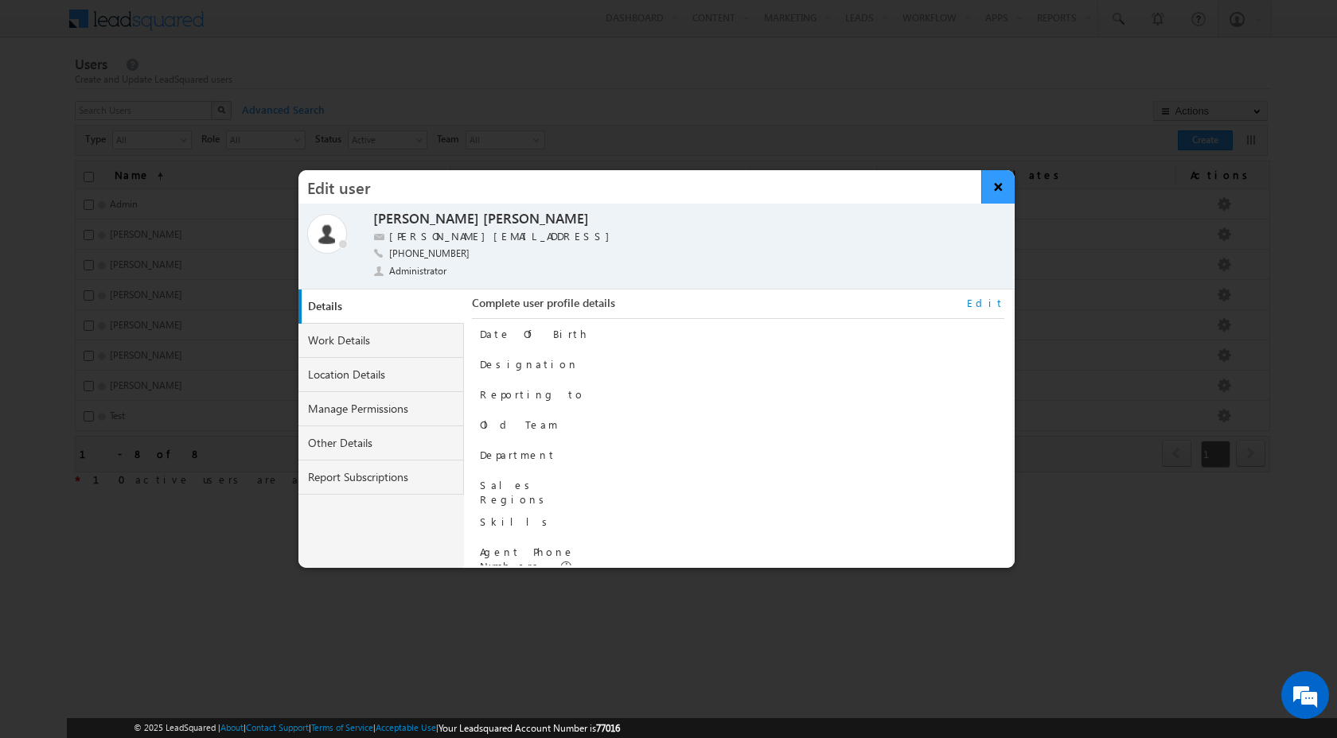
click at [995, 193] on button "×" at bounding box center [998, 186] width 34 height 33
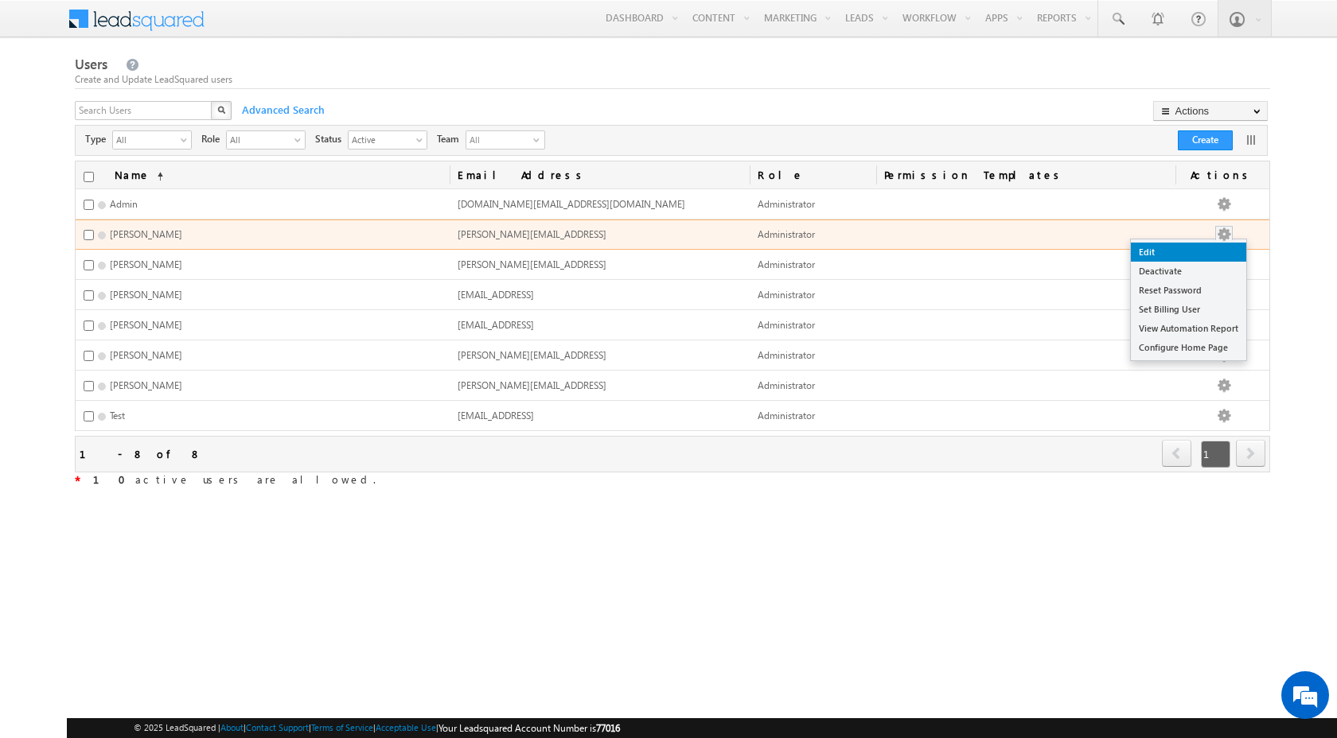
click at [1217, 248] on link "Edit" at bounding box center [1187, 252] width 115 height 19
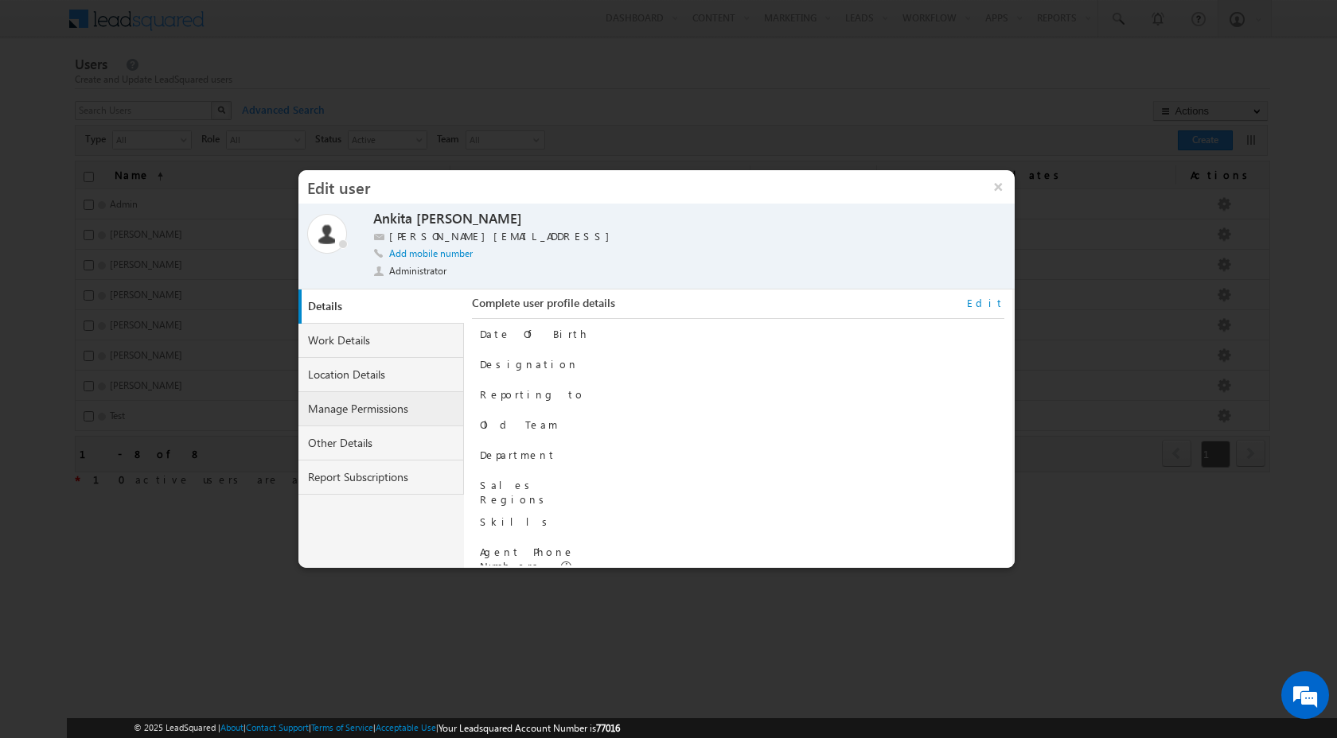
click at [429, 411] on link "Manage Permissions" at bounding box center [380, 409] width 165 height 34
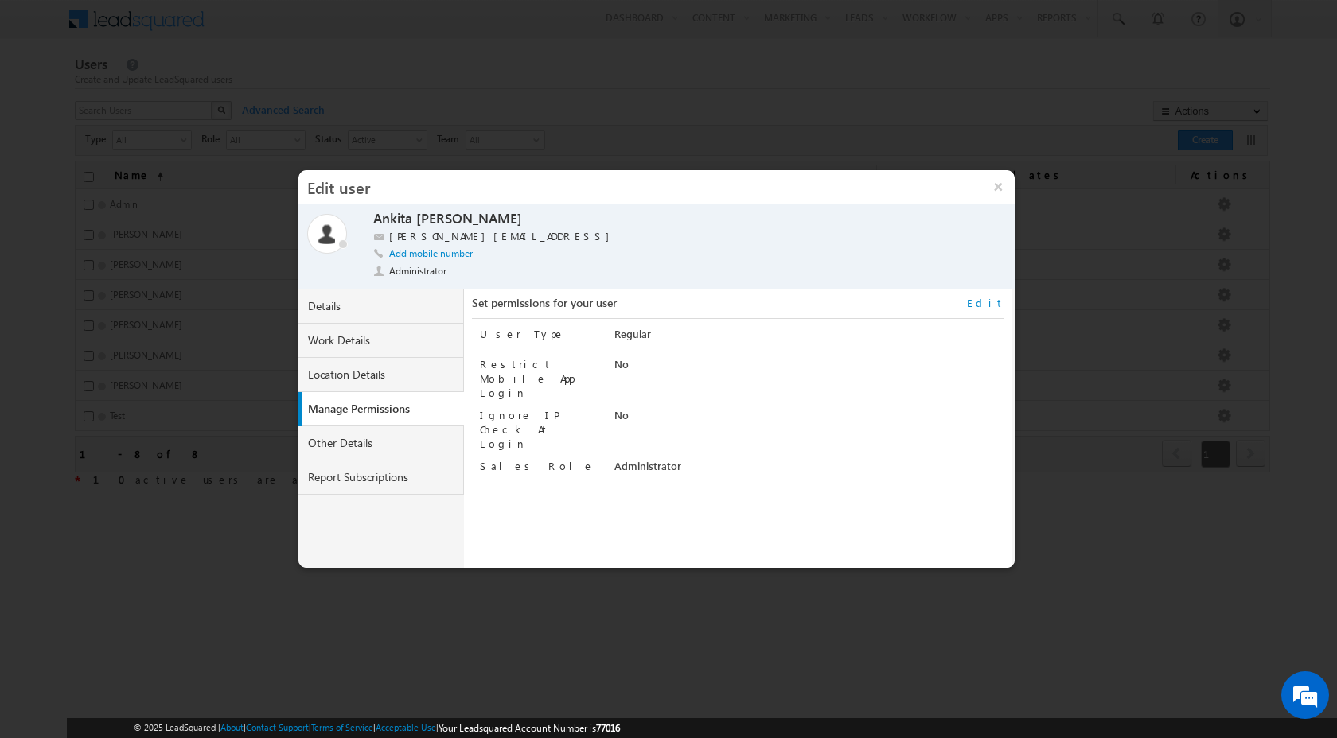
click at [991, 306] on link "Edit" at bounding box center [985, 303] width 37 height 14
click at [909, 338] on select "Regular" at bounding box center [776, 336] width 325 height 18
click at [926, 459] on select "Administrator Marketing User Sales Manager Sales User" at bounding box center [776, 468] width 325 height 18
click at [927, 459] on select "Administrator Marketing User Sales Manager Sales User" at bounding box center [776, 468] width 325 height 18
click at [924, 337] on select "Regular" at bounding box center [776, 336] width 325 height 18
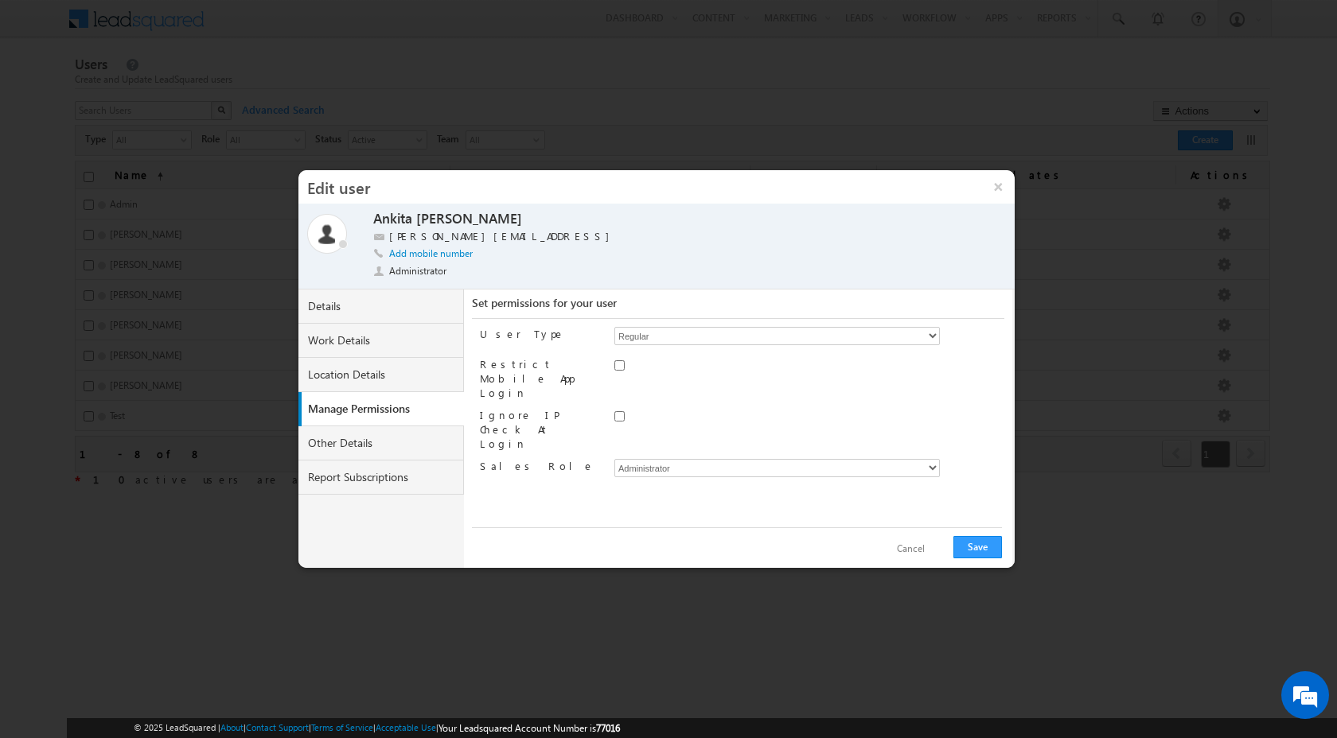
click at [907, 550] on button "Cancel" at bounding box center [911, 549] width 60 height 23
click at [1002, 179] on button "×" at bounding box center [998, 186] width 34 height 33
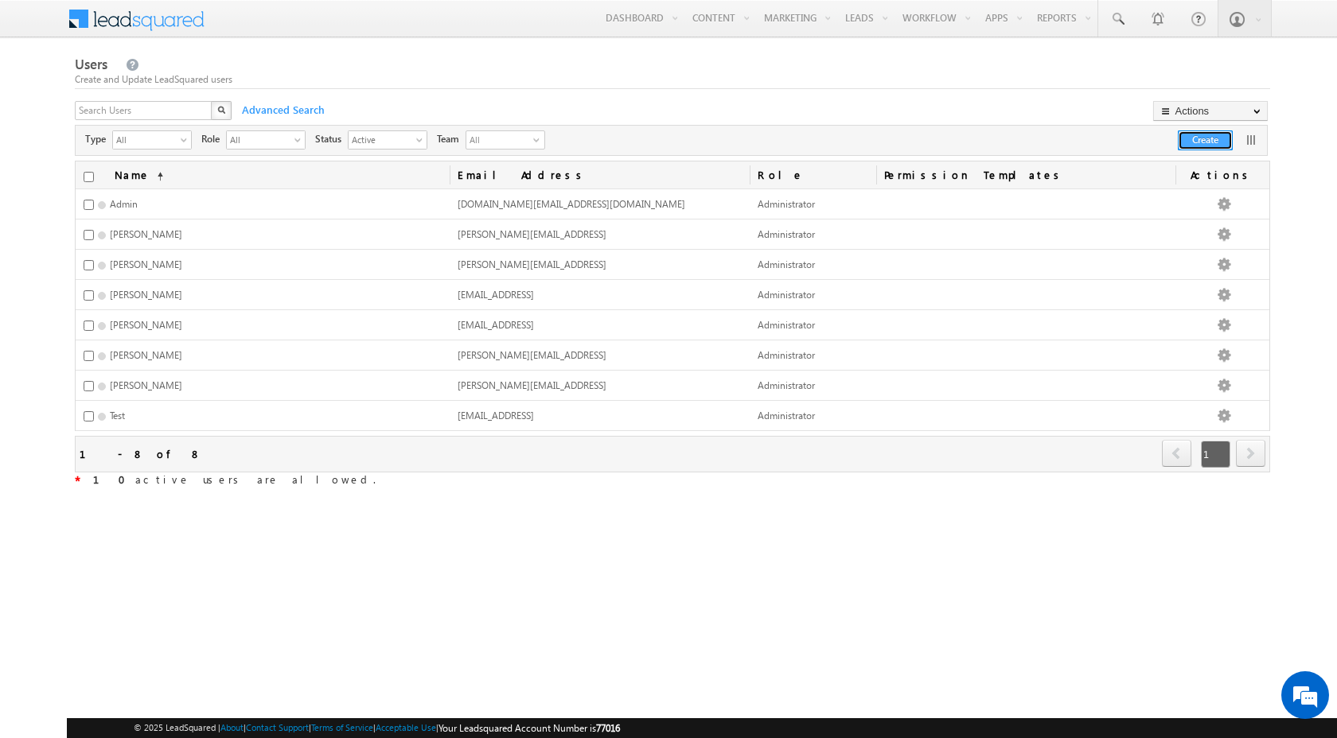
click at [1204, 146] on button "Create" at bounding box center [1204, 140] width 55 height 20
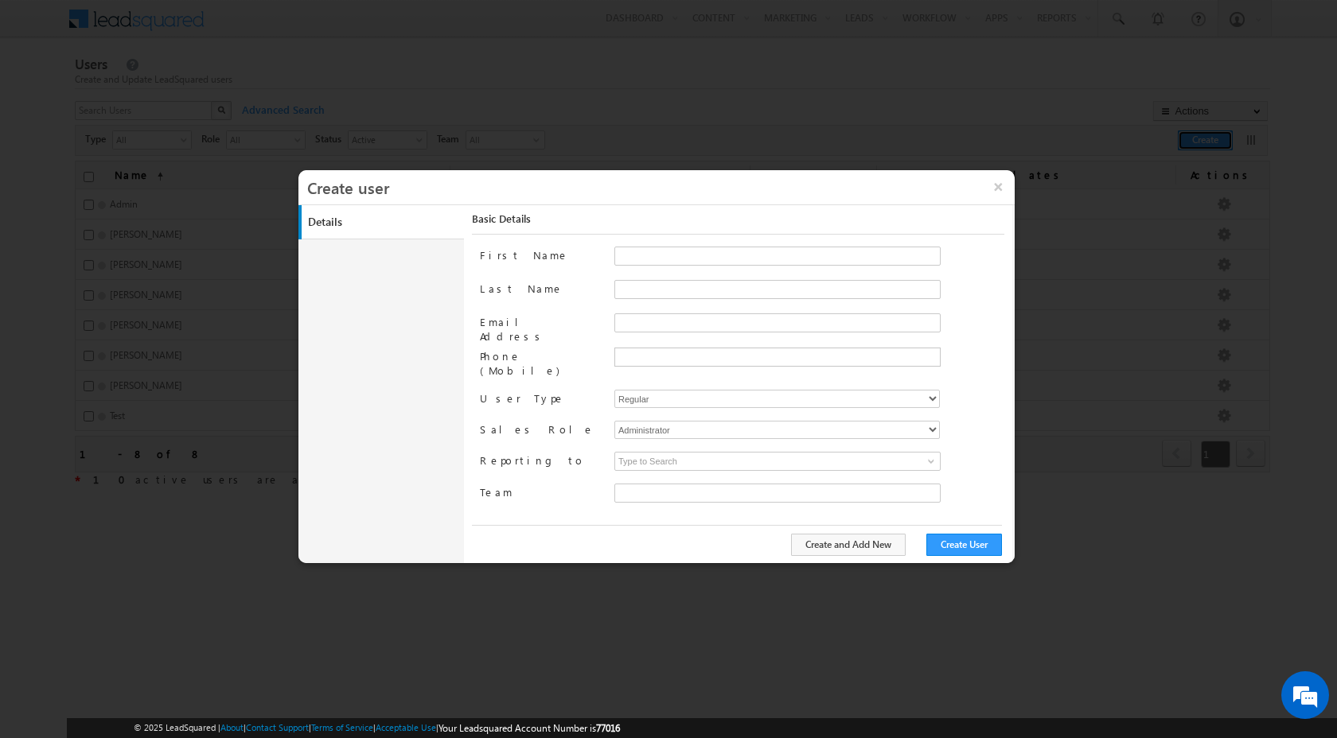
type input "f8a49c78-df8b-11ef-9807-06552295b277"
click at [636, 254] on input "First Name" at bounding box center [777, 256] width 326 height 19
type input "[PERSON_NAME]"
click at [674, 293] on input "Last Name" at bounding box center [777, 289] width 326 height 19
type input "Garg"
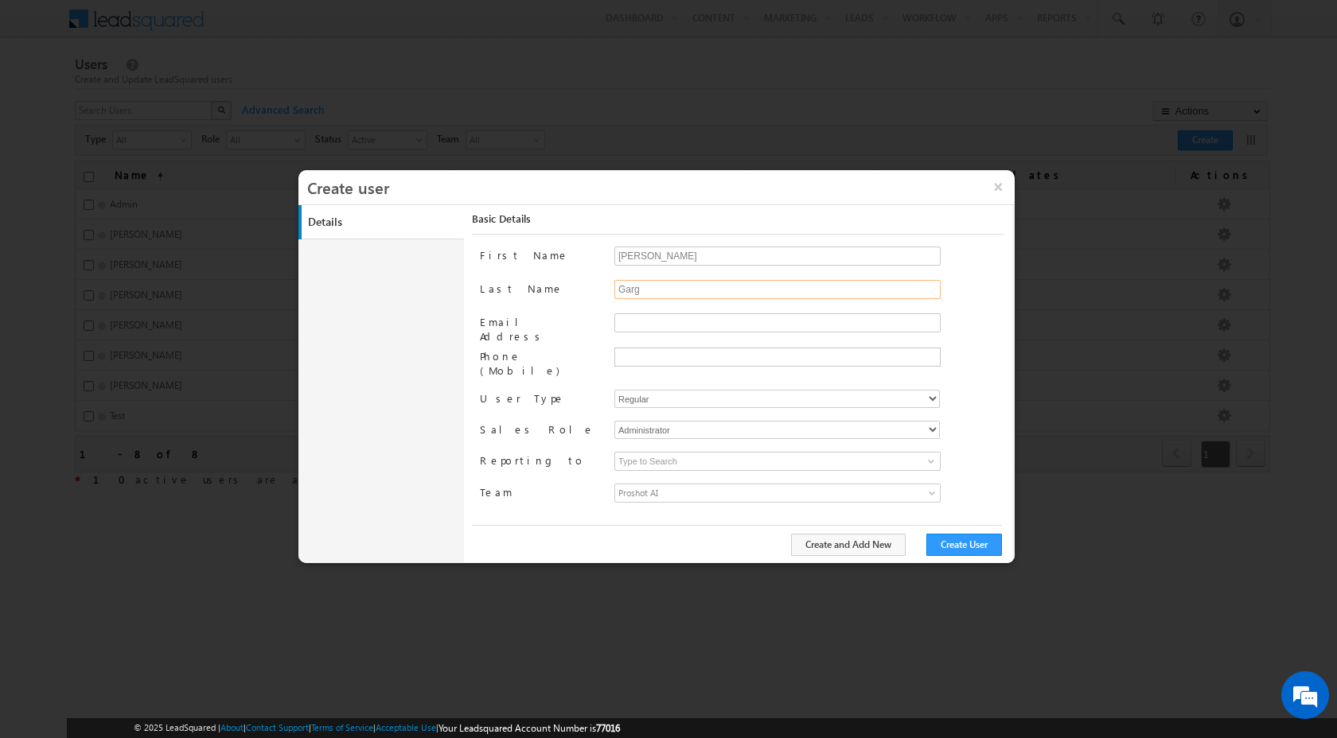
click at [691, 296] on input "Garg" at bounding box center [777, 289] width 326 height 19
click at [671, 260] on input "[PERSON_NAME]" at bounding box center [777, 256] width 326 height 19
click at [664, 259] on input "First Name" at bounding box center [777, 256] width 326 height 19
type input "Franco"
click at [647, 281] on input "Last Name" at bounding box center [777, 289] width 326 height 19
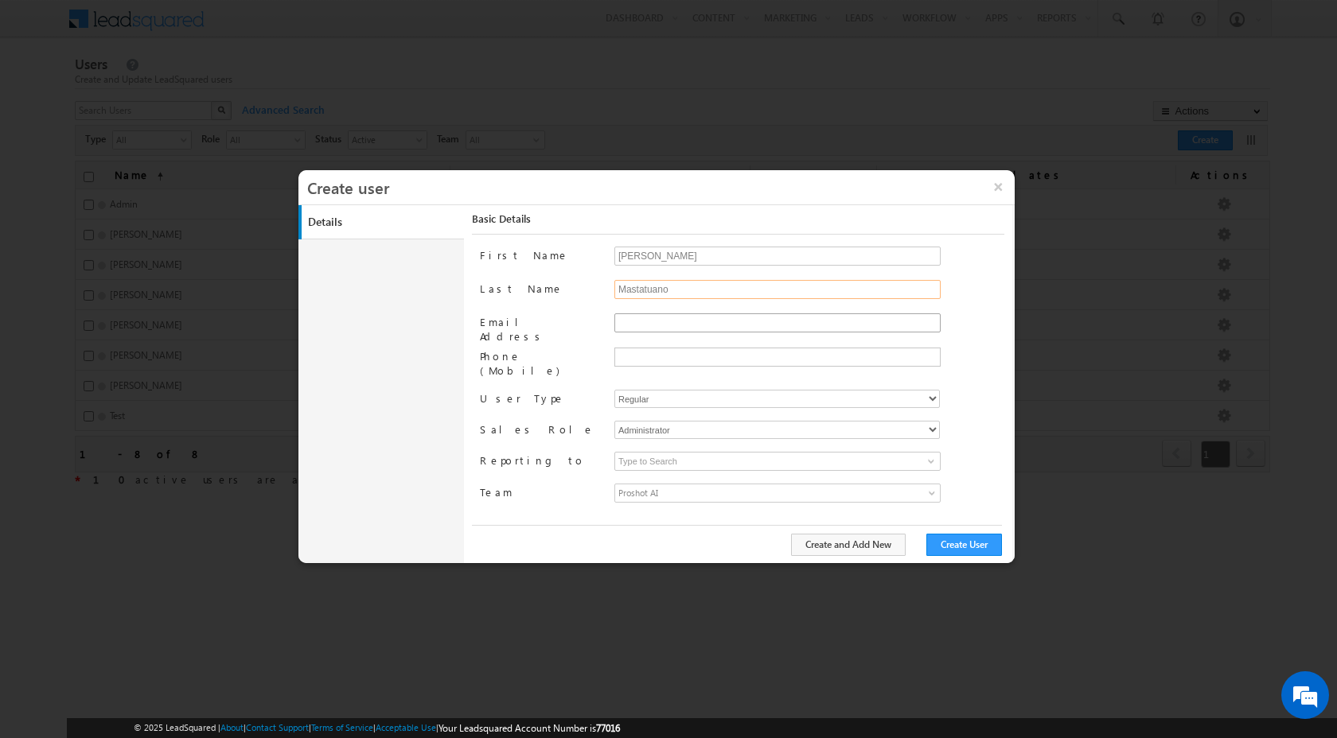
type input "Mastatuano"
click at [681, 317] on input "Email Address" at bounding box center [777, 322] width 326 height 19
type input "shubhamrkm07@gmail.com"
click at [679, 390] on select "Regular" at bounding box center [776, 399] width 325 height 18
click at [757, 323] on input "shubhamrkm07@gmail.com" at bounding box center [777, 322] width 326 height 19
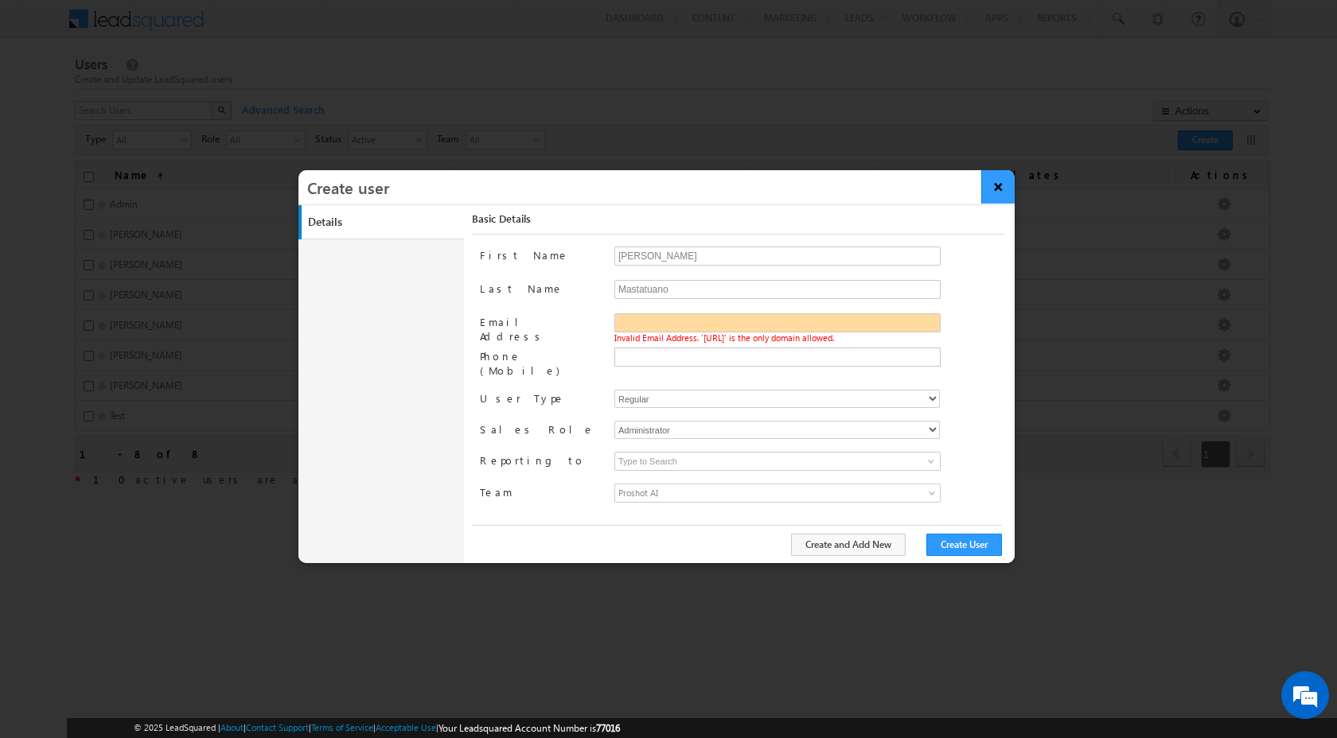
click at [1004, 190] on button "×" at bounding box center [998, 186] width 34 height 33
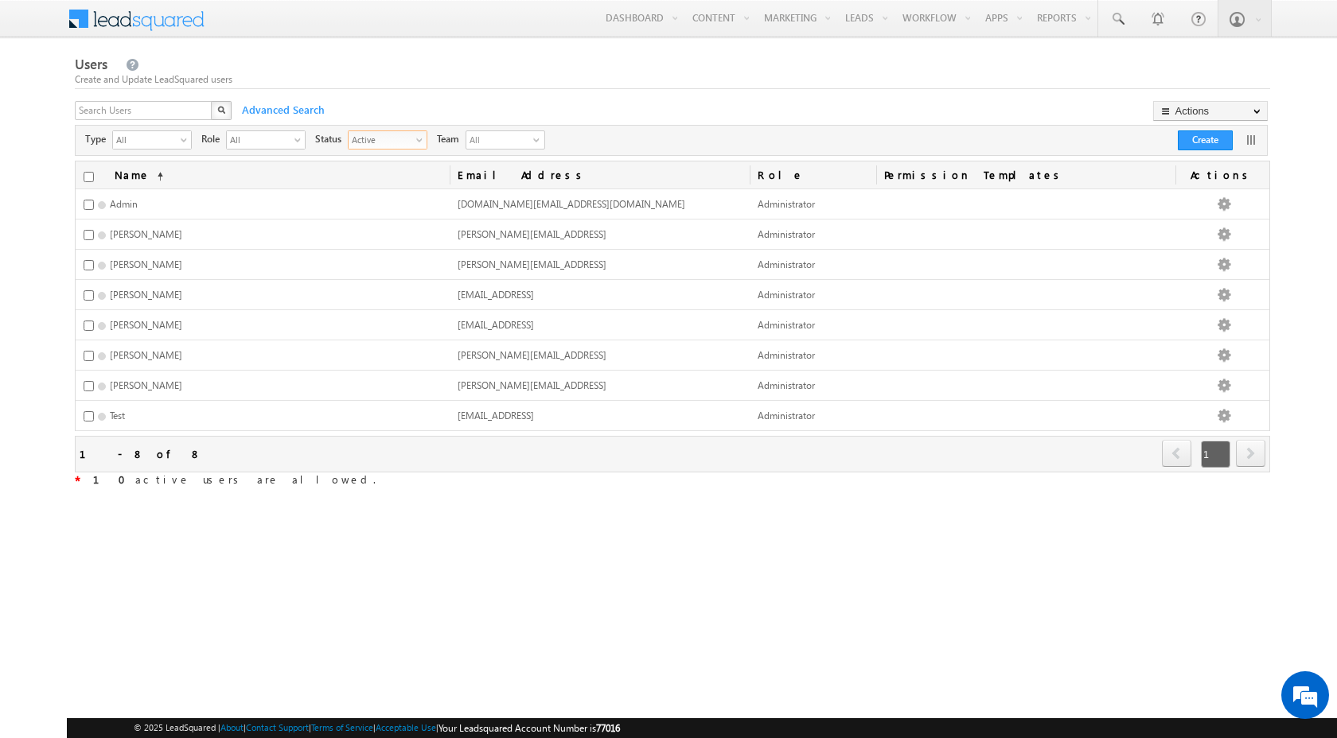
click at [409, 141] on span "Active" at bounding box center [380, 139] width 65 height 16
click at [398, 194] on li "Inactive" at bounding box center [388, 191] width 78 height 16
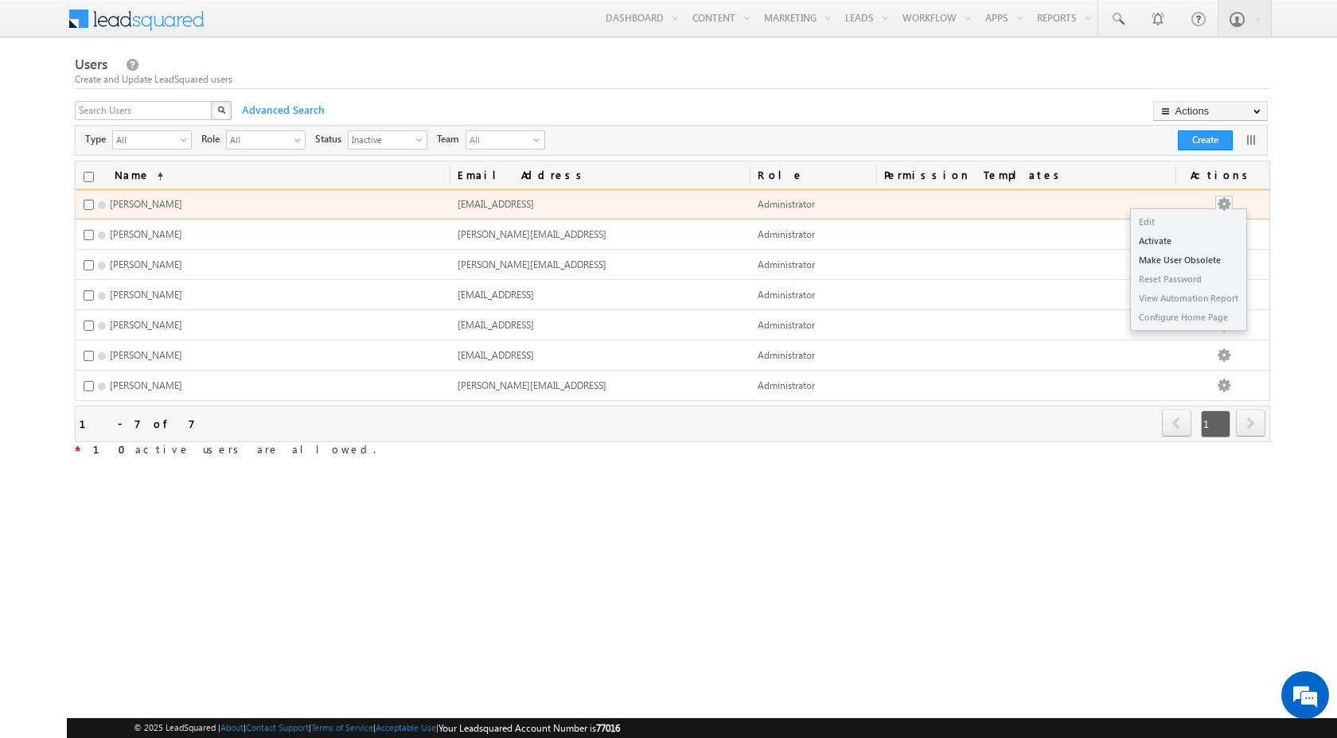
click at [1232, 204] on button "button" at bounding box center [1224, 205] width 16 height 16
click at [1204, 241] on link "Activate" at bounding box center [1187, 241] width 115 height 19
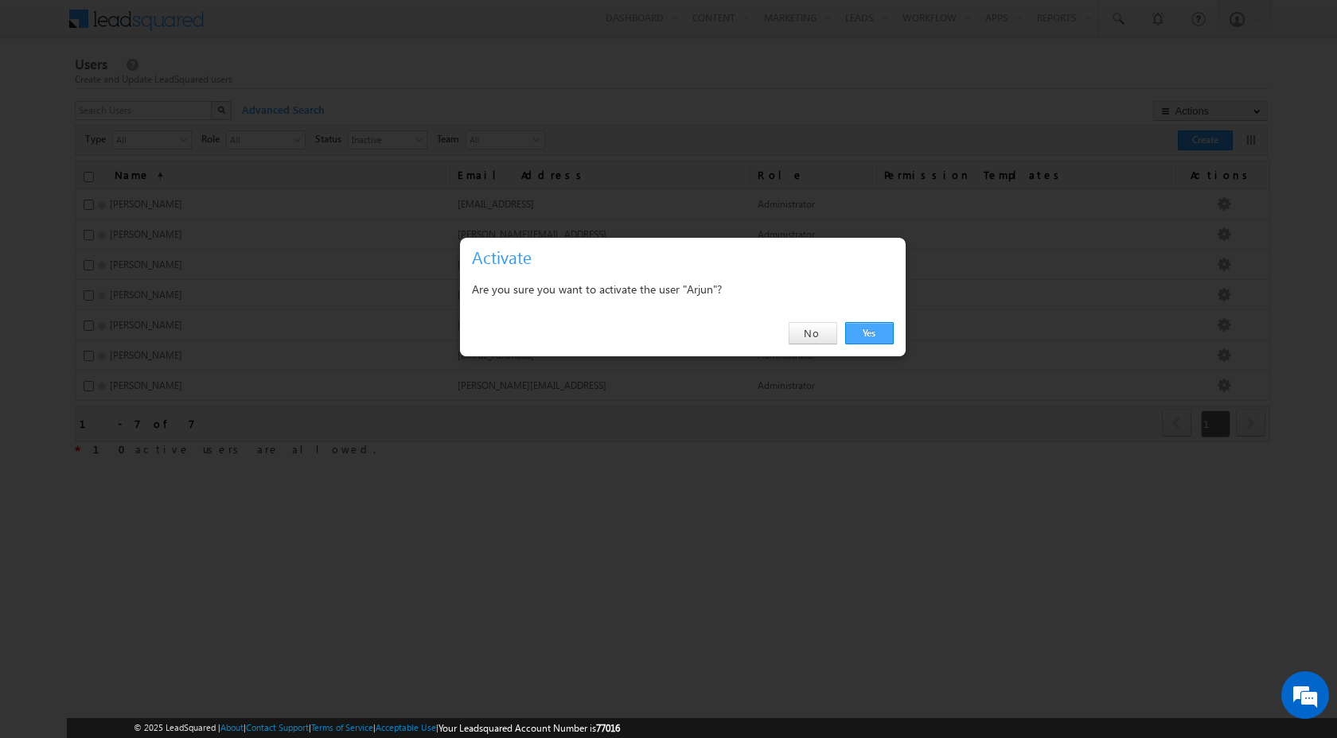
click at [877, 334] on link "Yes" at bounding box center [869, 333] width 49 height 22
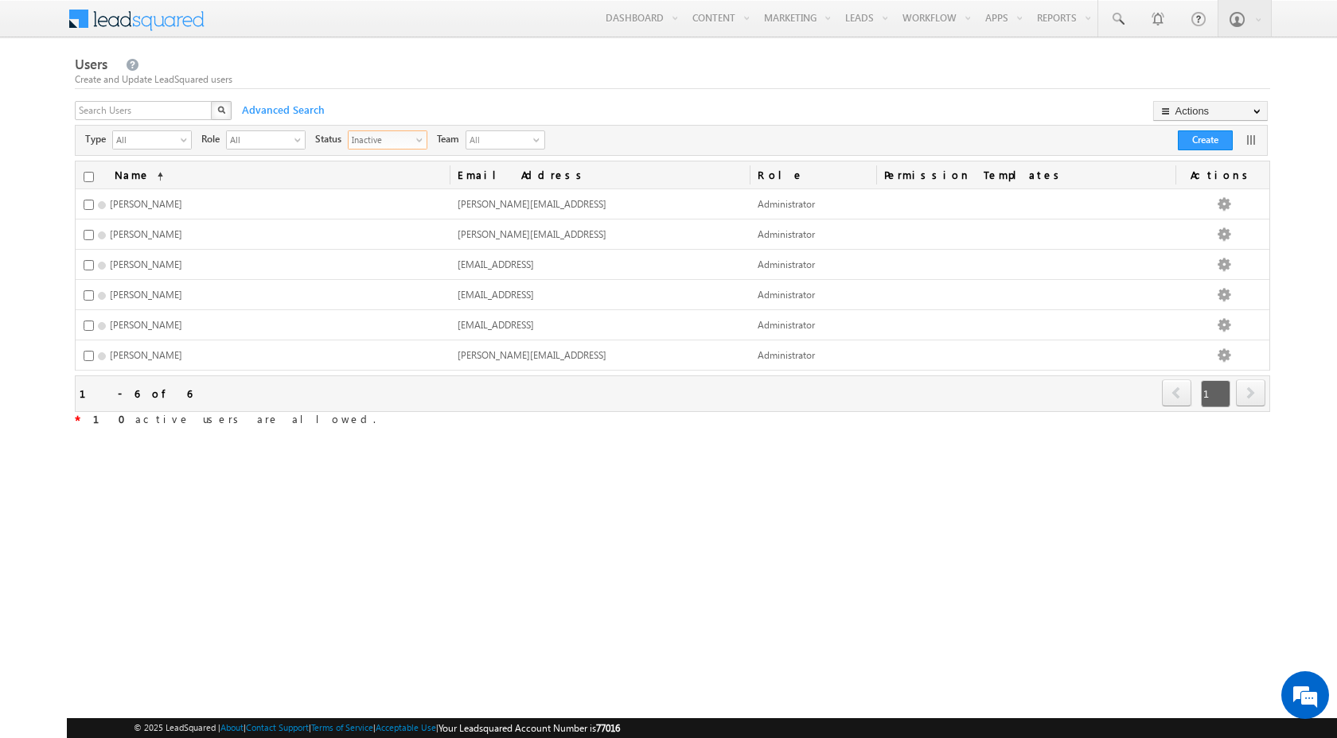
click at [399, 141] on span "Inactive" at bounding box center [380, 139] width 65 height 16
click at [397, 163] on li "All" at bounding box center [388, 159] width 78 height 16
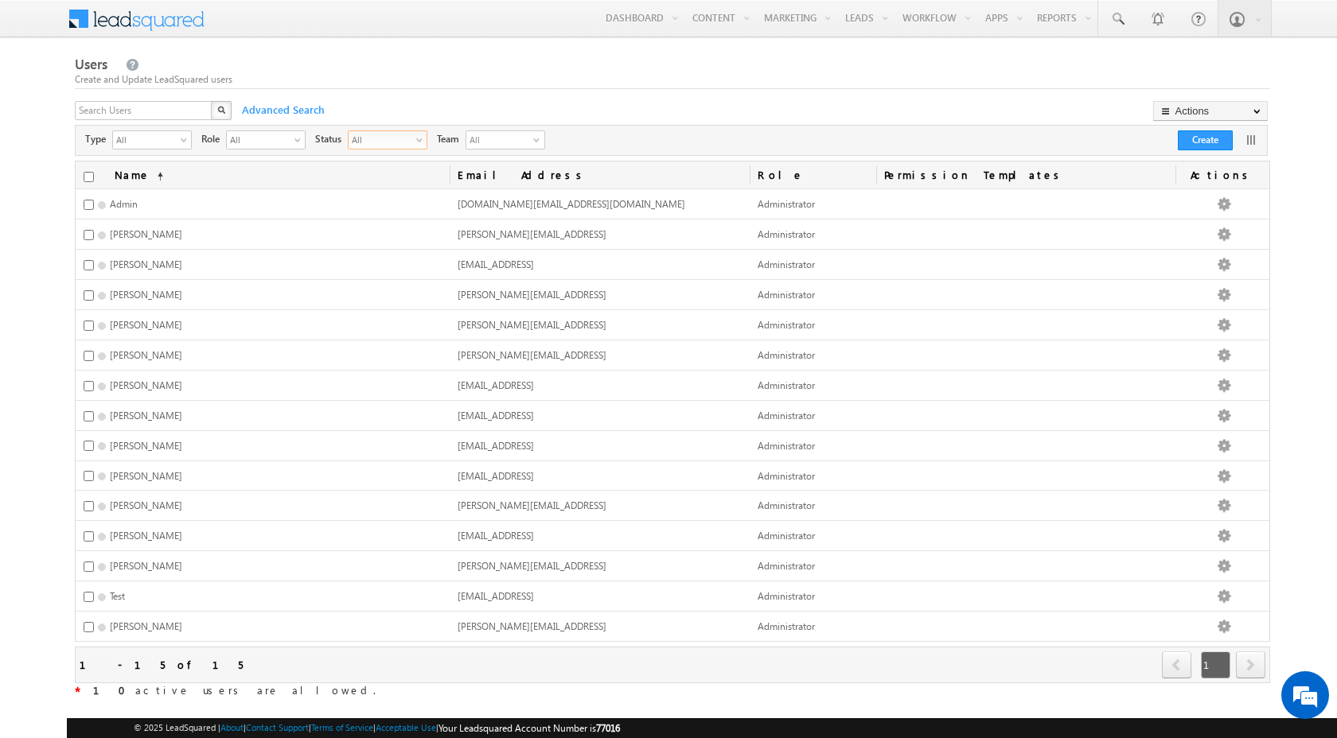
click at [388, 145] on span "All" at bounding box center [380, 139] width 65 height 16
click at [393, 179] on li "Active" at bounding box center [388, 175] width 78 height 16
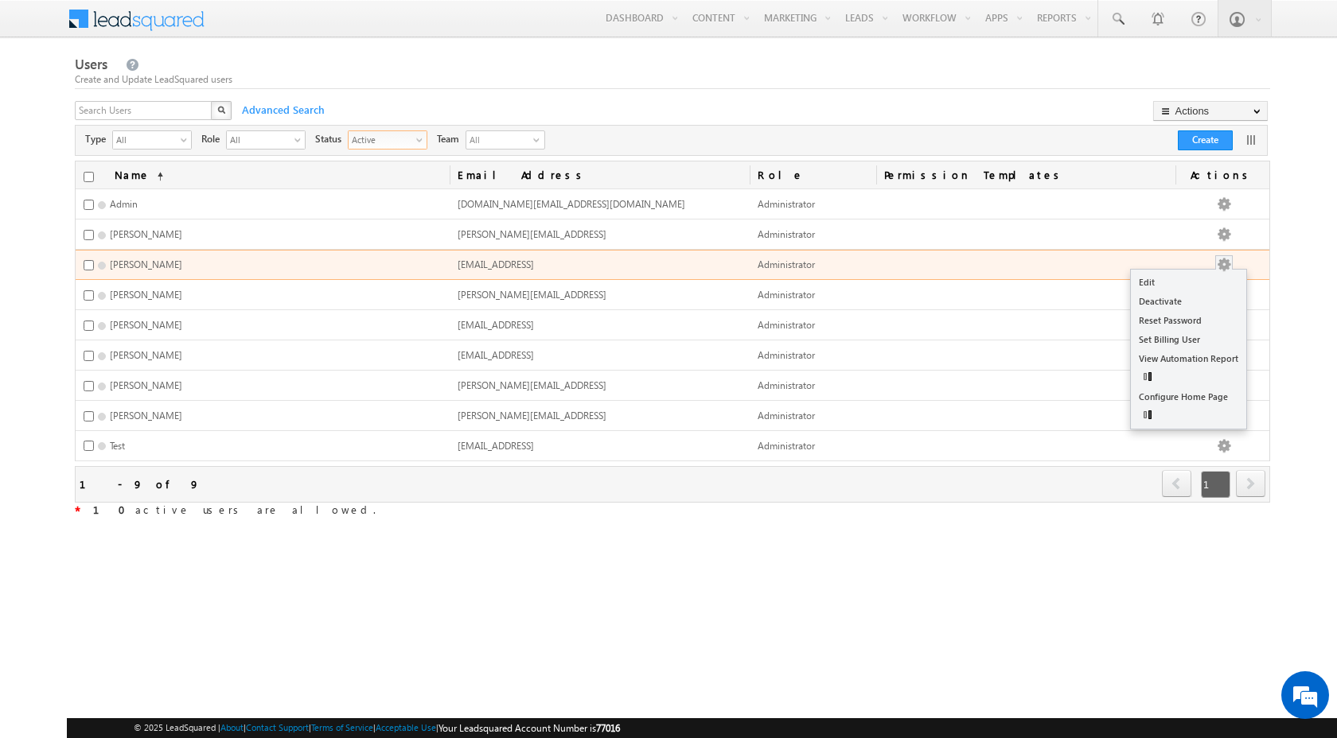
click at [1228, 262] on button "button" at bounding box center [1224, 265] width 16 height 16
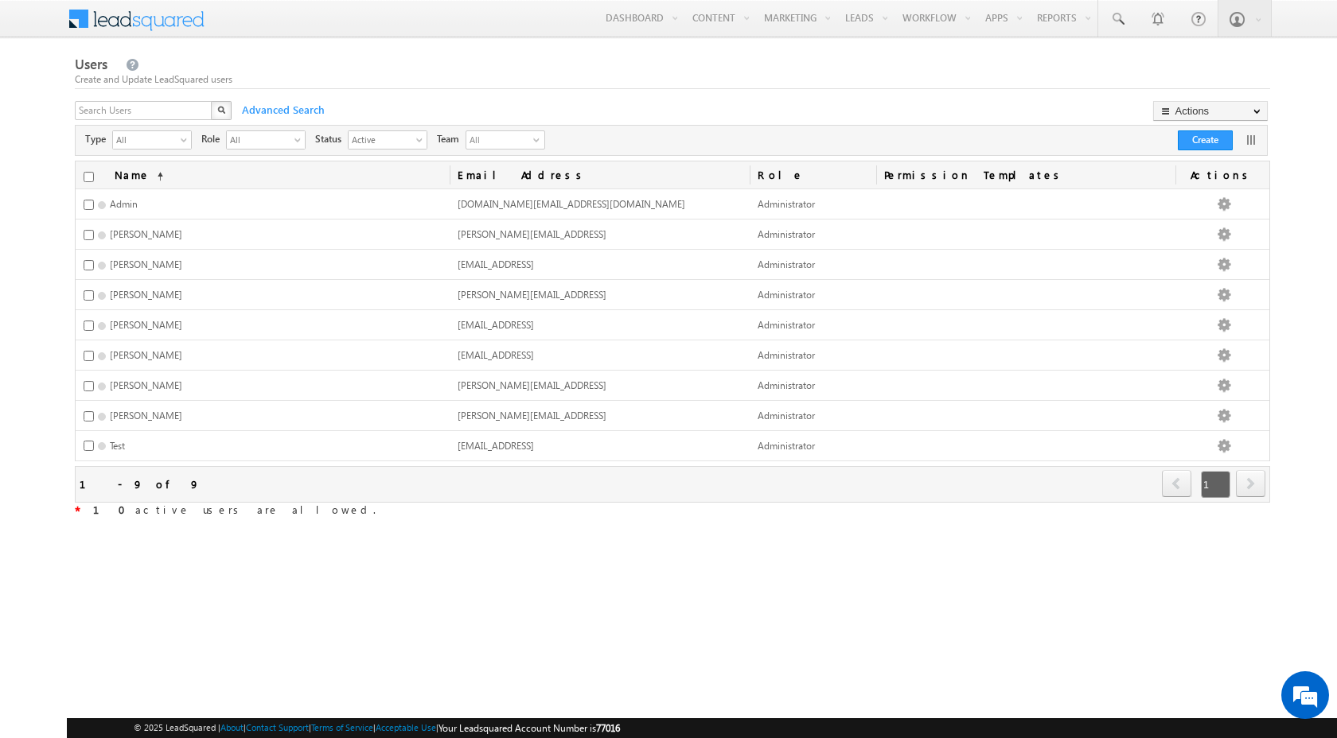
click at [997, 555] on div "Settings Profile Users and Permissions Security Leads Opportunities Mobile App …" at bounding box center [668, 304] width 1203 height 503
click at [1288, 232] on body "Menu Admin team. app@p rosho rt.ai" at bounding box center [668, 278] width 1337 height 556
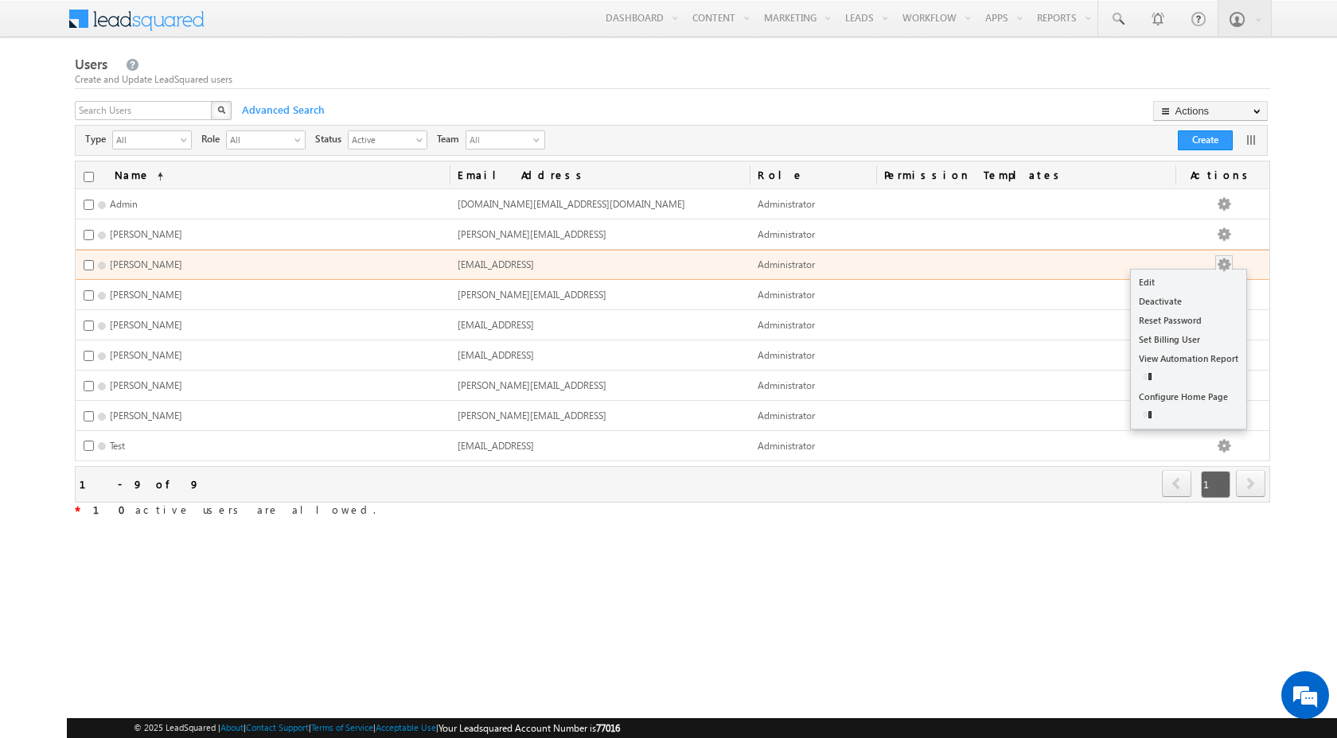
click at [1227, 259] on button "button" at bounding box center [1224, 265] width 16 height 16
click at [1182, 321] on link "Reset Password" at bounding box center [1187, 320] width 115 height 19
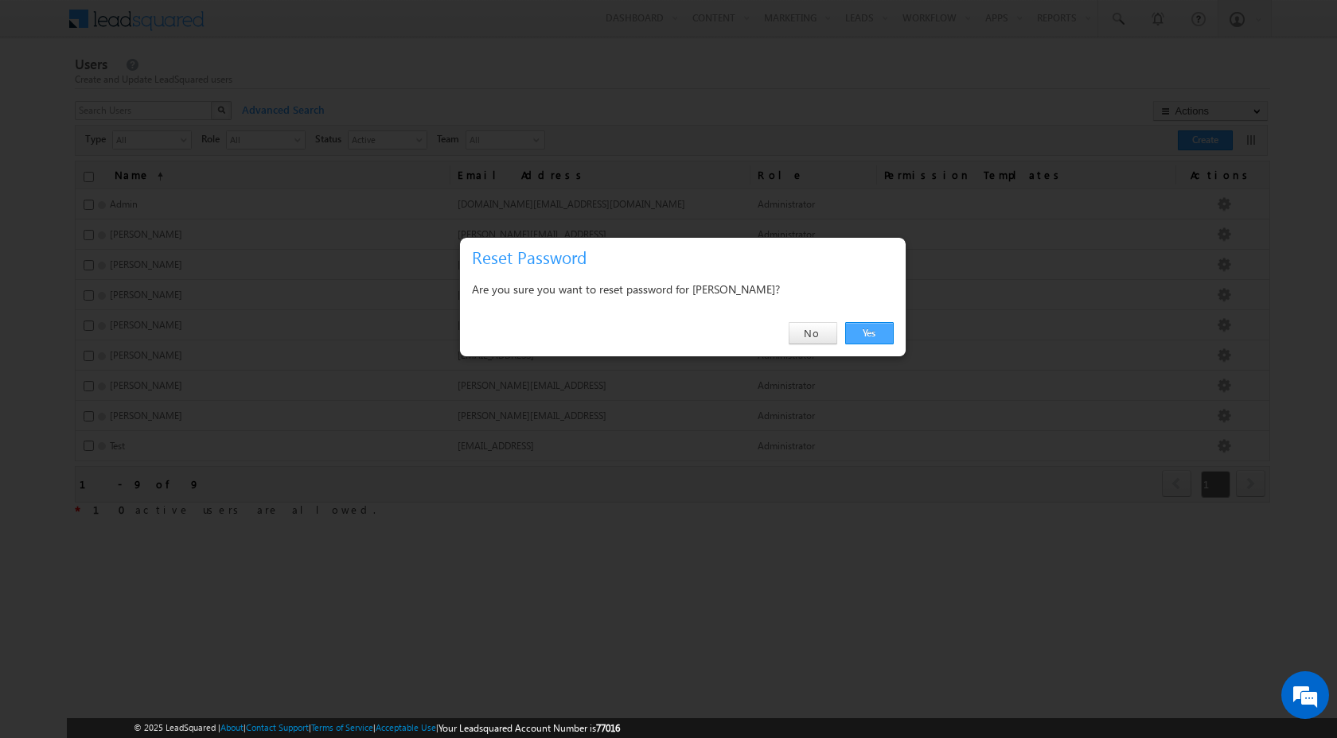
click at [866, 337] on link "Yes" at bounding box center [869, 333] width 49 height 22
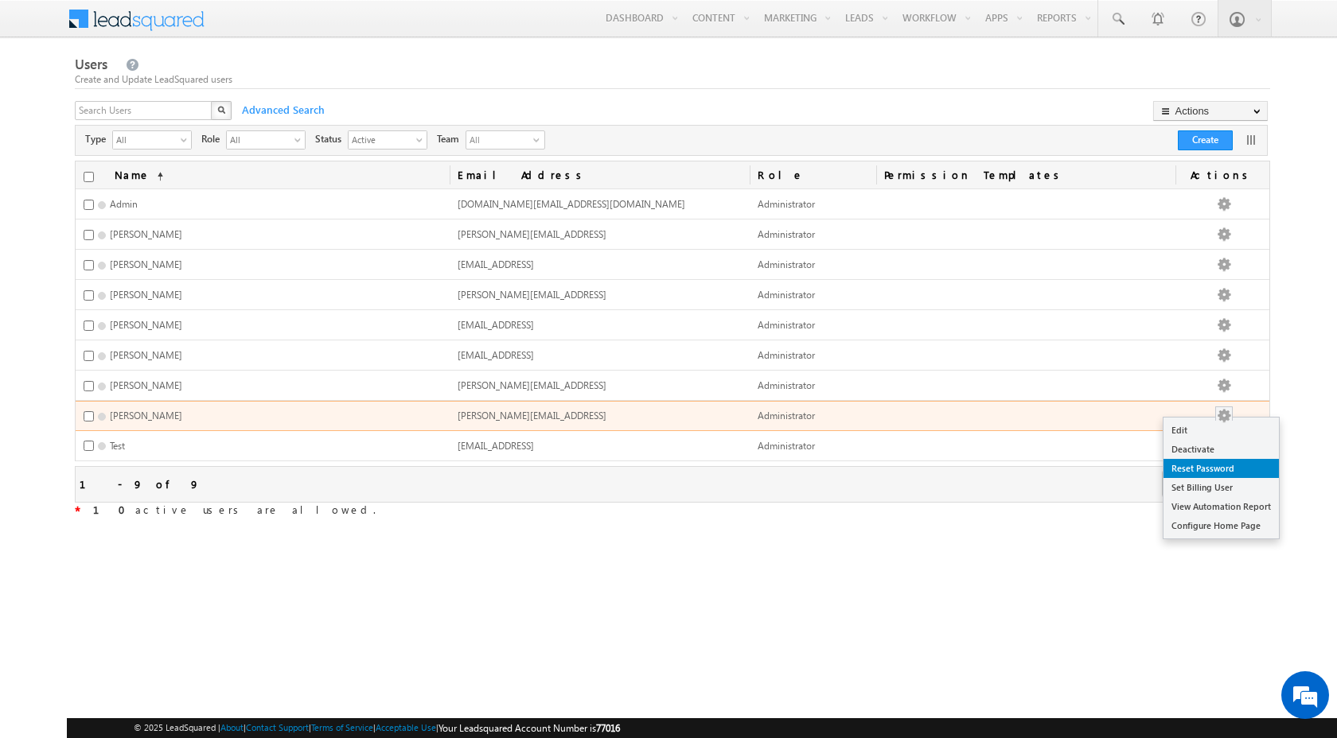
click at [1207, 471] on link "Reset Password" at bounding box center [1220, 468] width 115 height 19
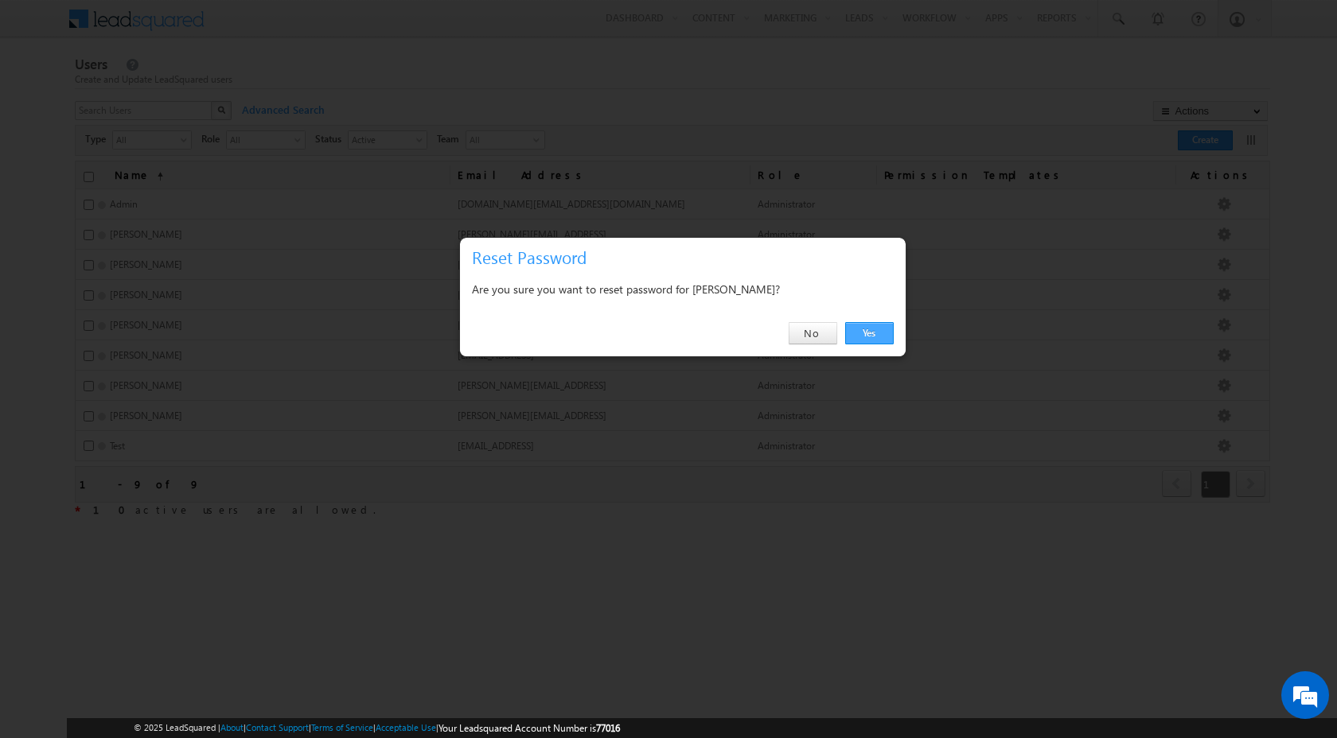
click at [874, 338] on link "Yes" at bounding box center [869, 333] width 49 height 22
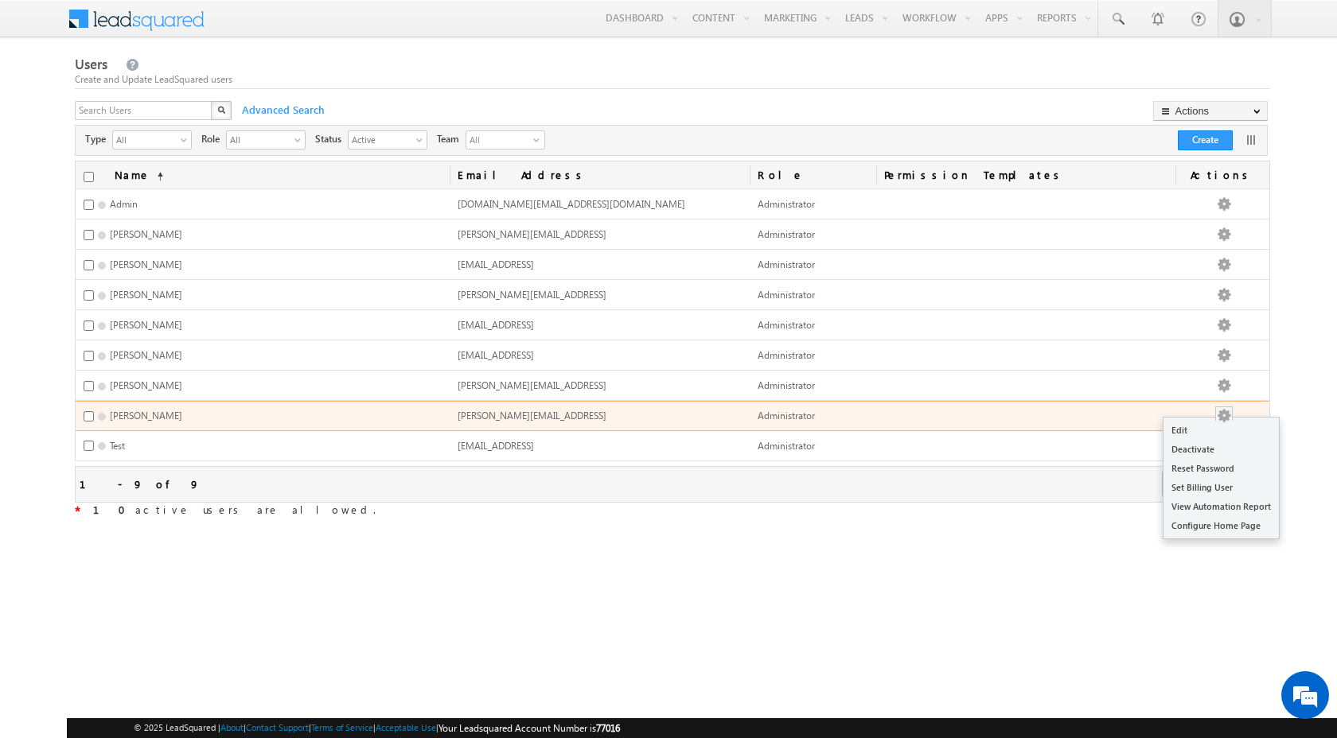
click at [1232, 411] on button "button" at bounding box center [1224, 416] width 16 height 16
click at [1194, 426] on link "Edit" at bounding box center [1220, 430] width 115 height 19
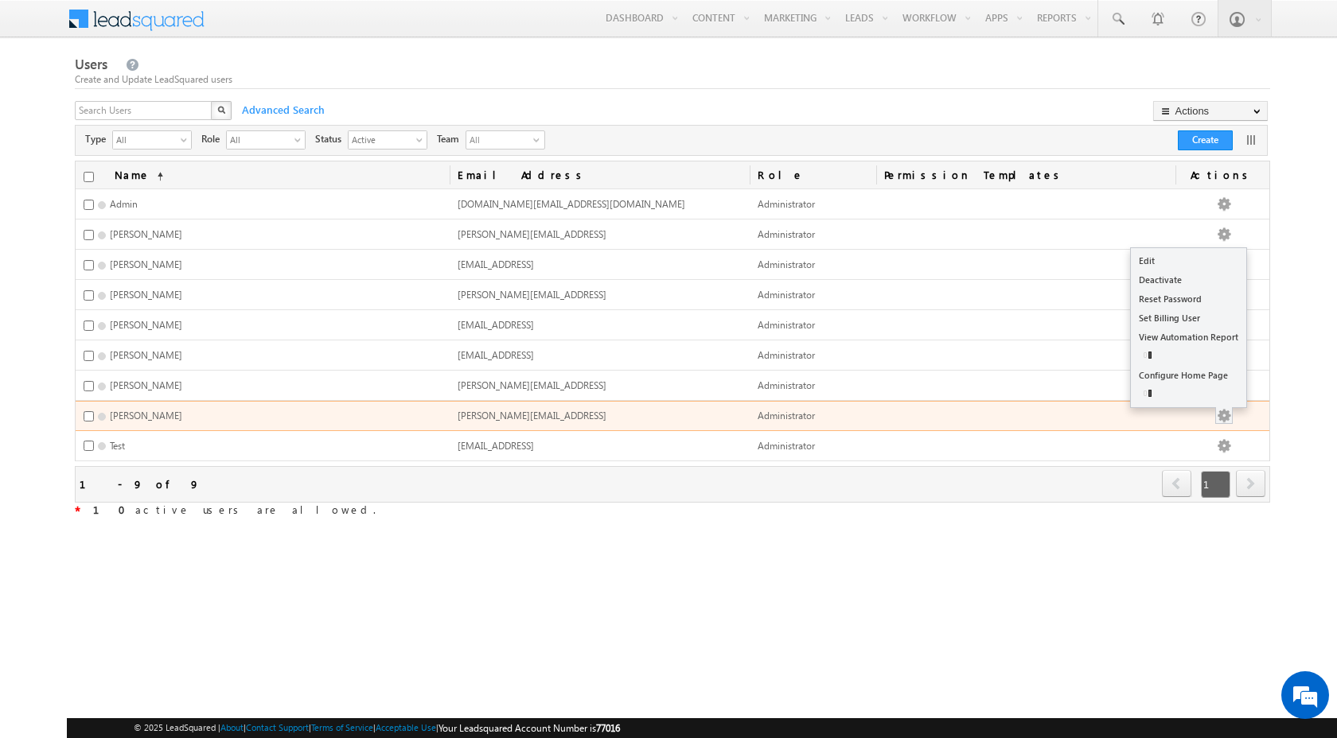
click at [1232, 413] on button "button" at bounding box center [1224, 416] width 16 height 16
click at [1156, 279] on link "Edit" at bounding box center [1187, 279] width 115 height 19
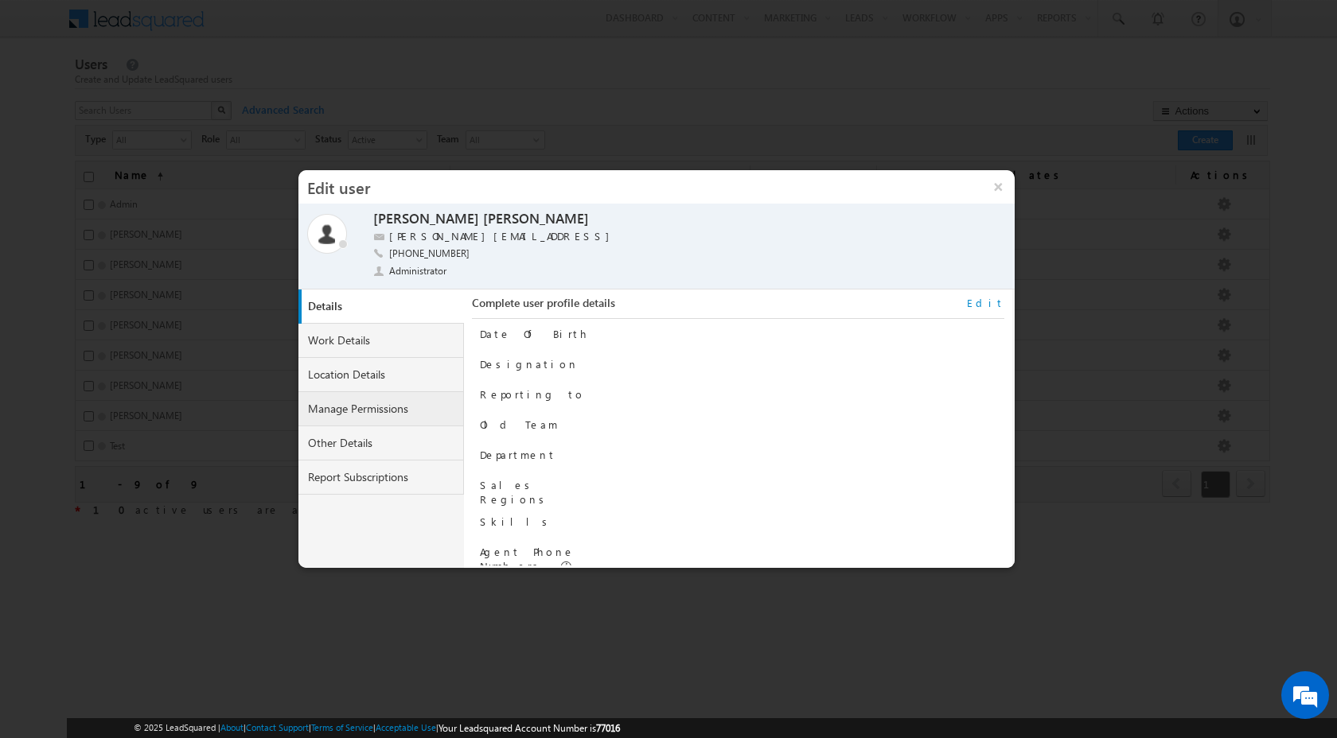
click at [438, 414] on link "Manage Permissions" at bounding box center [380, 409] width 165 height 34
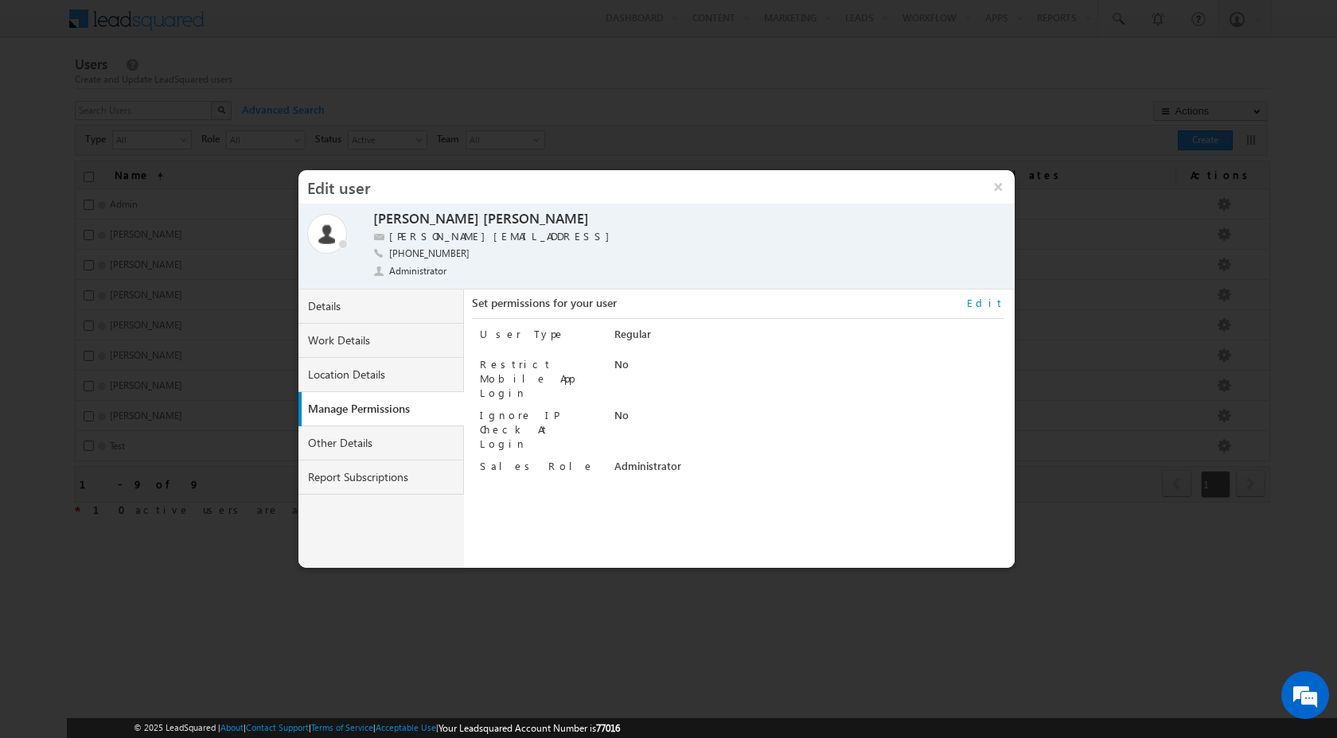
click at [992, 303] on link "Edit" at bounding box center [985, 303] width 37 height 14
click at [904, 459] on select "Administrator Marketing User Sales Manager Sales User" at bounding box center [776, 468] width 325 height 18
click at [758, 490] on span "select" at bounding box center [764, 503] width 13 height 27
click at [880, 339] on select "Regular" at bounding box center [776, 336] width 325 height 18
click at [862, 375] on div at bounding box center [809, 368] width 390 height 22
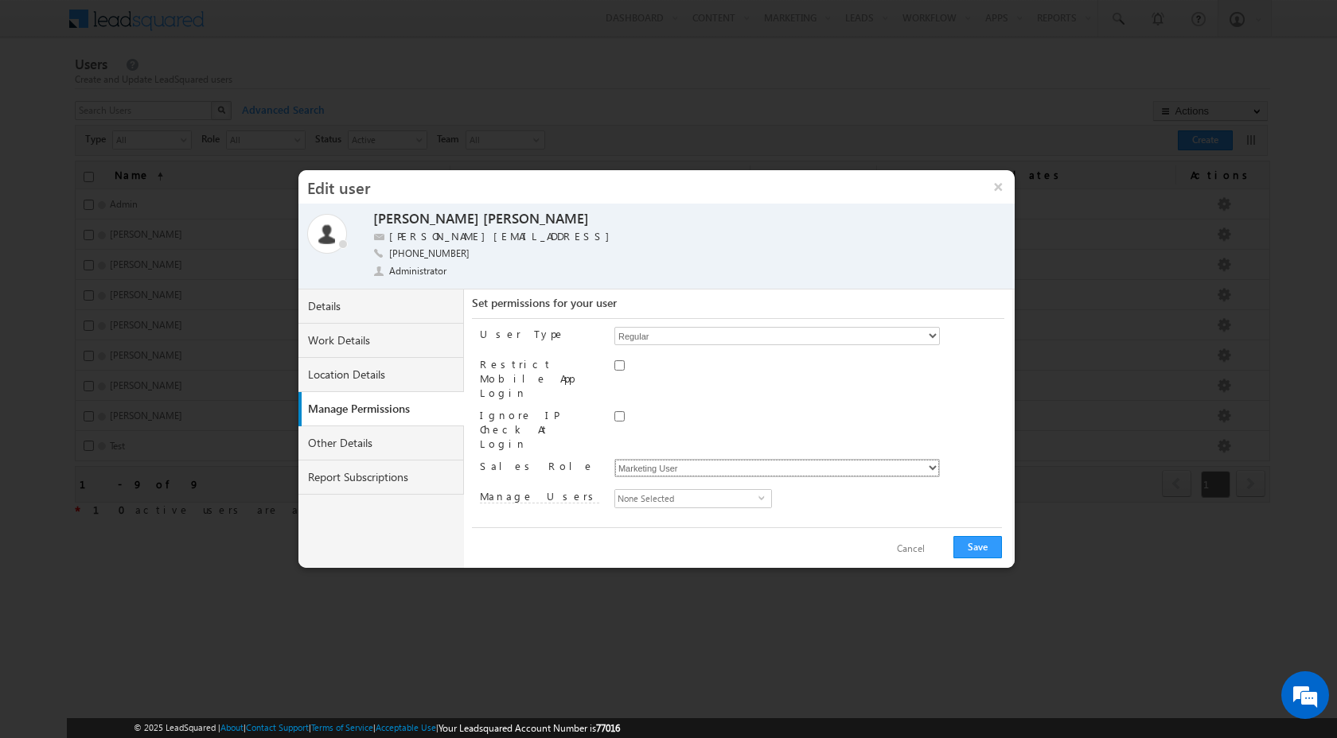
click at [740, 459] on select "Administrator Marketing User Sales Manager Sales User" at bounding box center [776, 468] width 325 height 18
click at [751, 459] on select "Administrator Marketing User Sales Manager Sales User" at bounding box center [776, 468] width 325 height 18
click at [794, 477] on div "User Type Regular Restrict Mobile App Login Ignore IP Check At Login Sales Role…" at bounding box center [742, 422] width 524 height 207
click at [909, 459] on select "Administrator Marketing User Sales Manager Sales User" at bounding box center [776, 468] width 325 height 18
click at [763, 494] on span "select" at bounding box center [764, 497] width 13 height 7
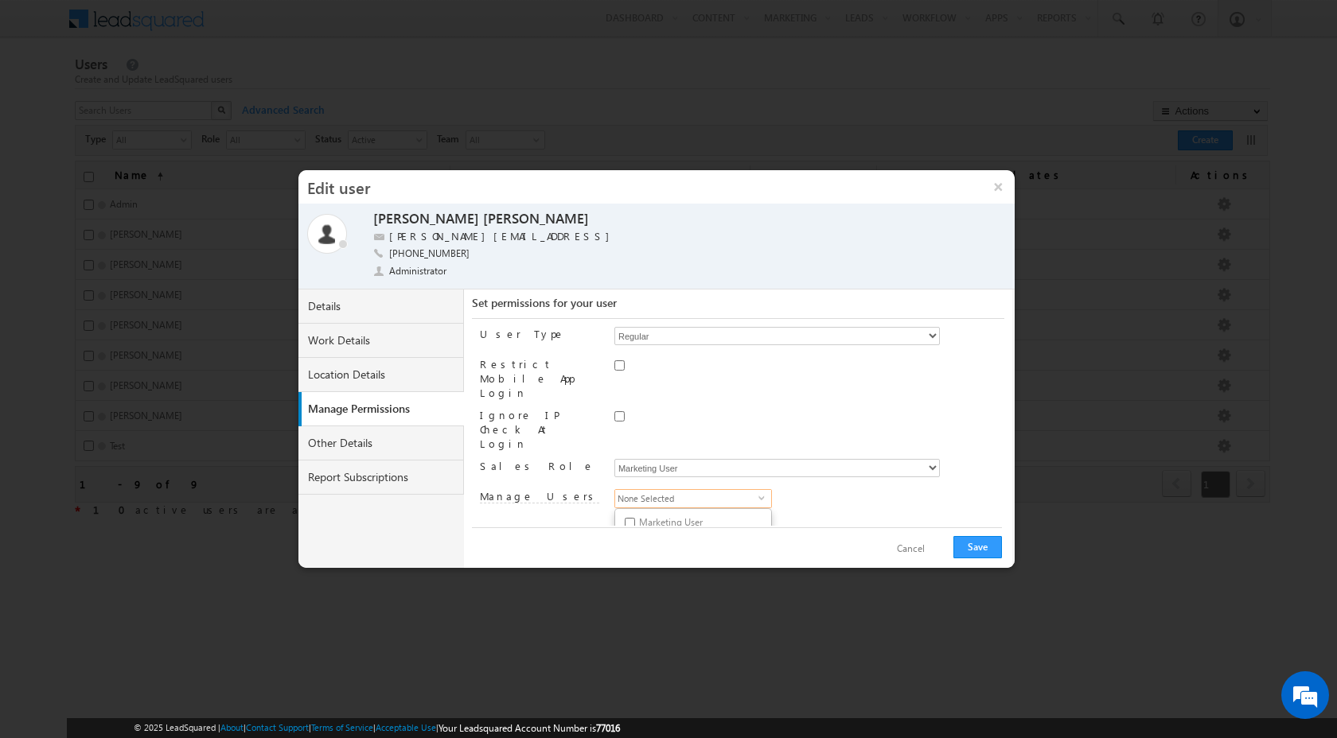
scroll to position [25, 0]
click at [820, 434] on select "Administrator Marketing User Sales Manager Sales User" at bounding box center [776, 443] width 325 height 18
select select "Sales_User"
click at [986, 552] on button "Save" at bounding box center [977, 547] width 49 height 22
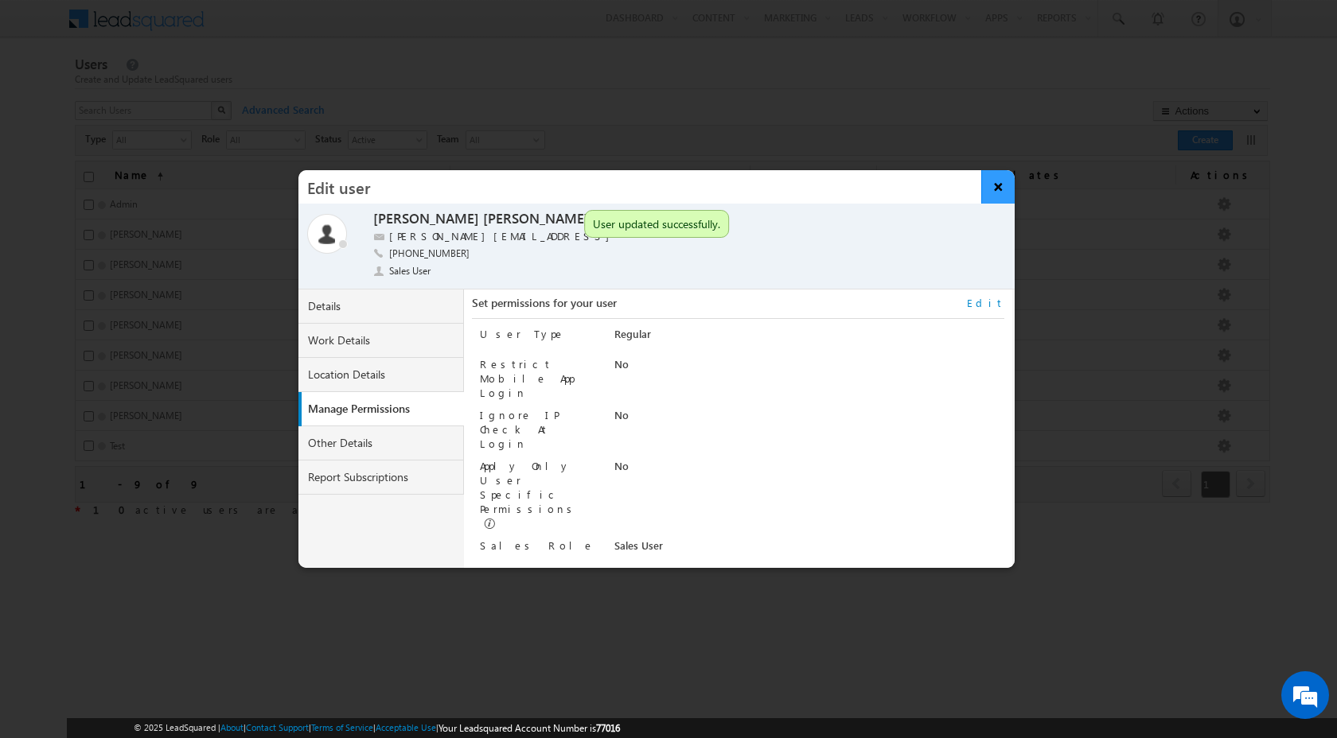
click at [998, 187] on button "×" at bounding box center [998, 186] width 34 height 33
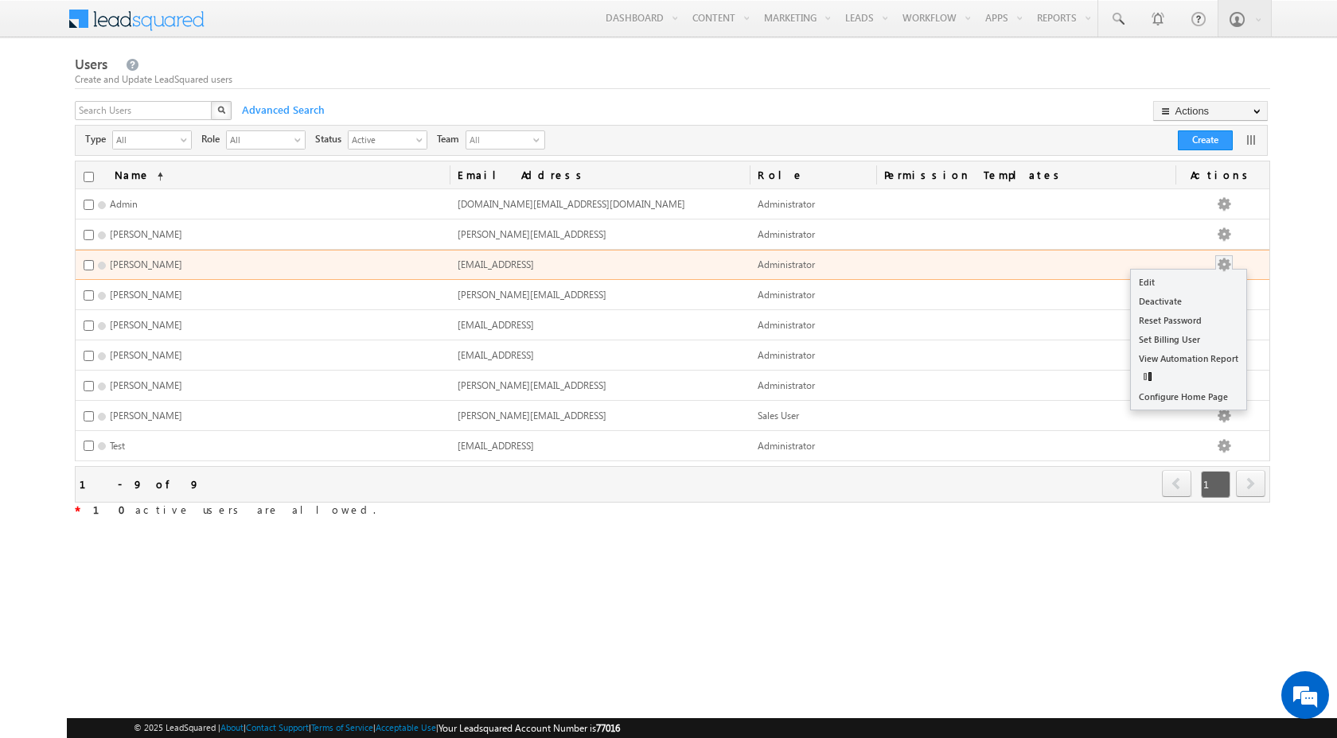
click at [1232, 266] on button "button" at bounding box center [1224, 265] width 16 height 16
click at [1169, 288] on link "Edit" at bounding box center [1187, 282] width 115 height 19
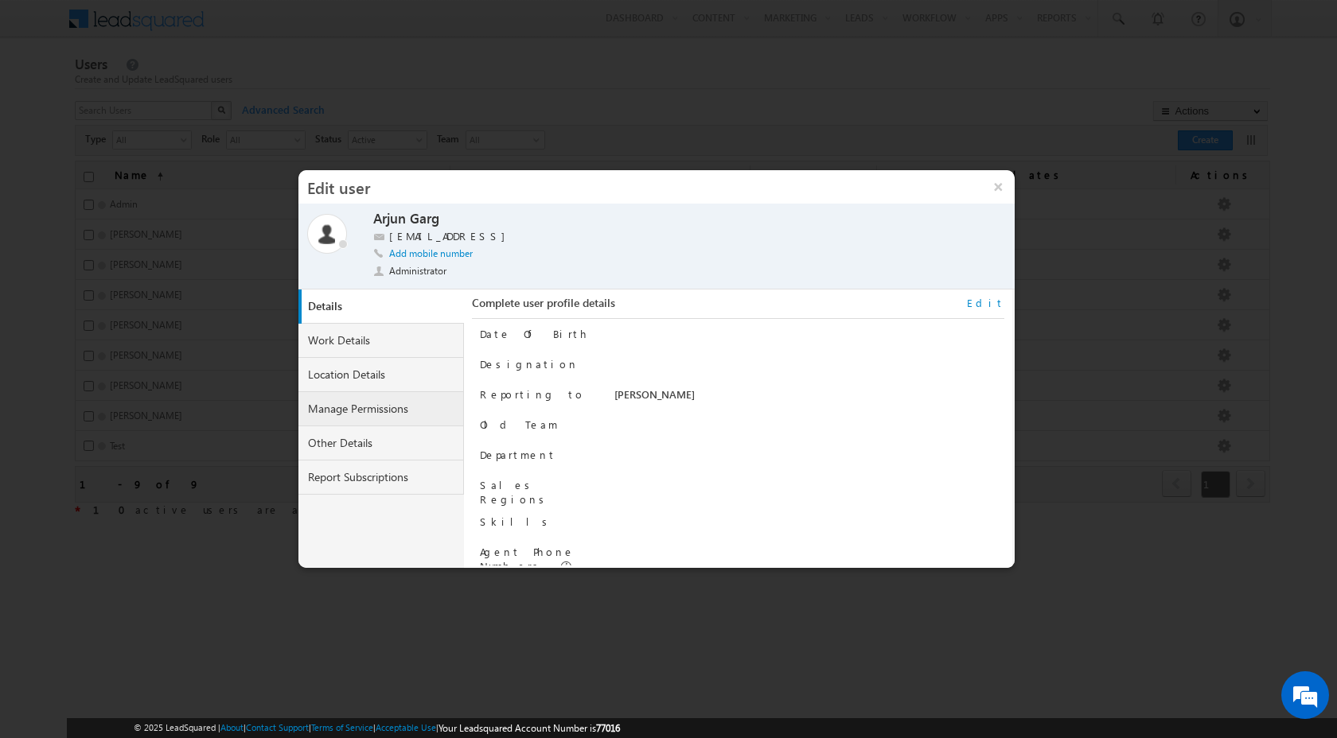
click at [366, 416] on link "Manage Permissions" at bounding box center [380, 409] width 165 height 34
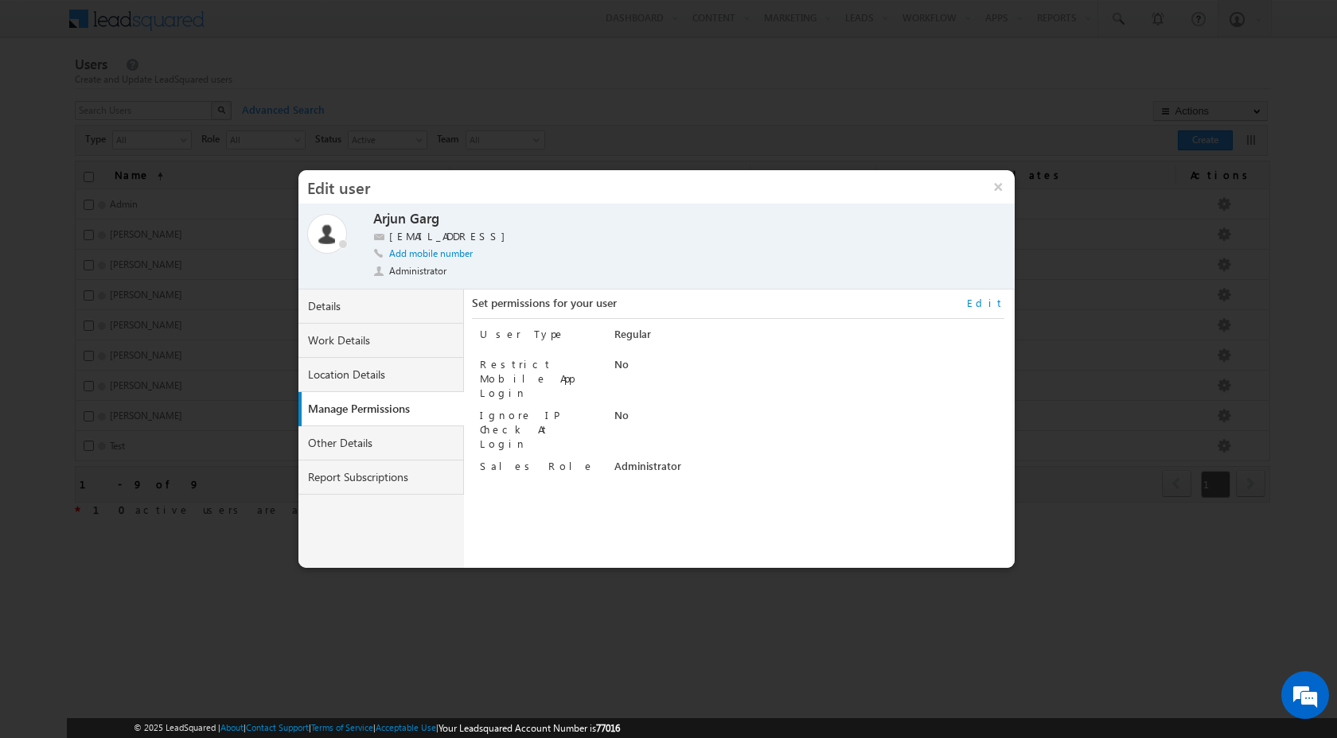
click at [995, 308] on link "Edit" at bounding box center [985, 303] width 37 height 14
click at [868, 459] on select "Administrator Marketing User Sales Manager Sales User" at bounding box center [776, 468] width 325 height 18
select select "Marketing_User"
click at [761, 490] on span "select" at bounding box center [764, 503] width 13 height 27
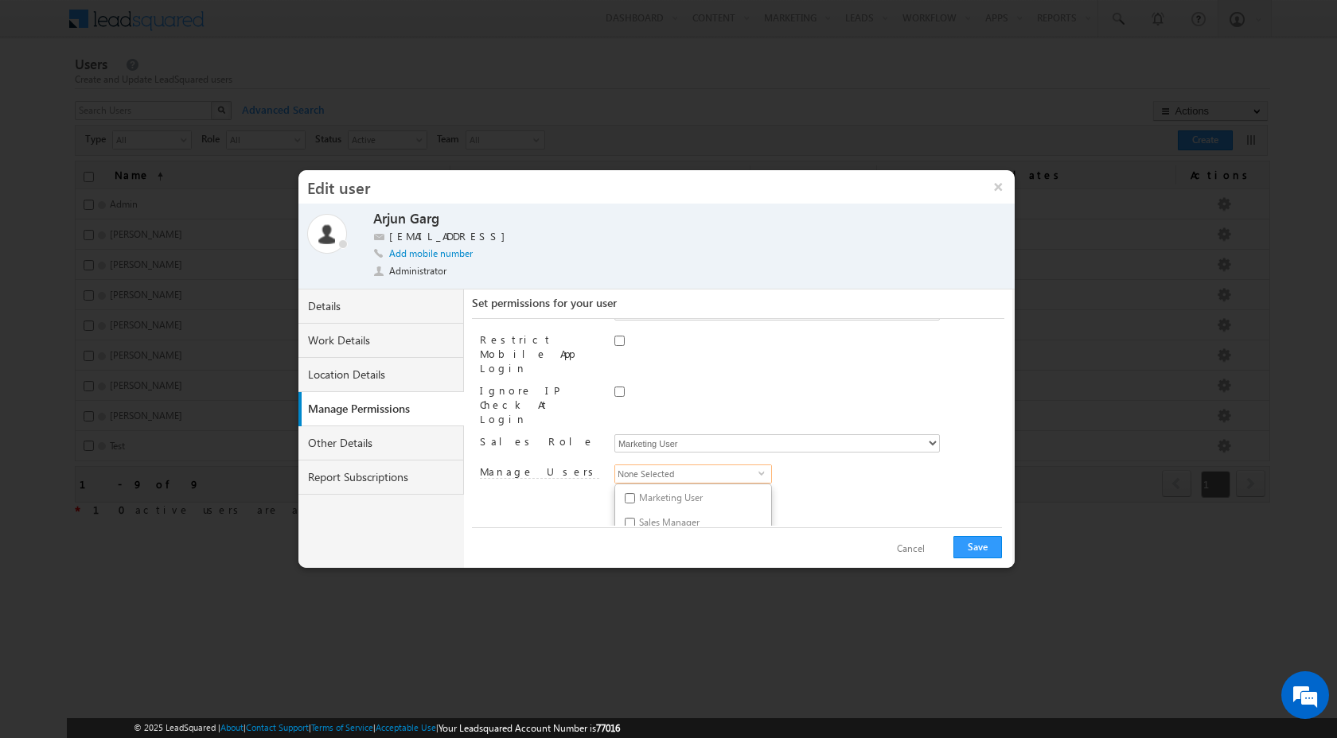
click at [721, 513] on li "Sales User" at bounding box center [693, 525] width 156 height 25
click at [718, 489] on div "Marketing User Sales Manager Sales User None Selected select Marketing User Sal…" at bounding box center [809, 500] width 390 height 22
click at [688, 489] on div "Marketing User Sales Manager Sales User None Selected select Marketing User Sal…" at bounding box center [809, 500] width 390 height 22
click at [688, 490] on span "None Selected" at bounding box center [686, 499] width 143 height 18
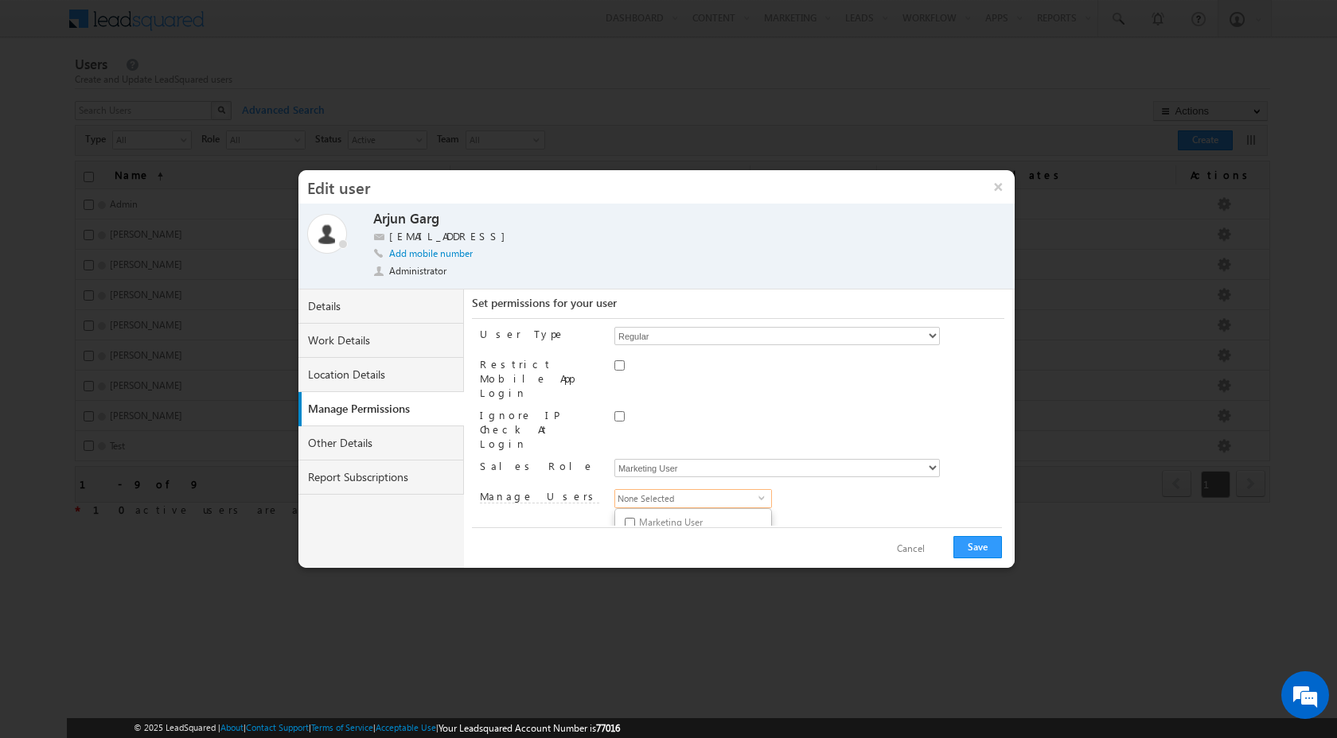
click at [636, 538] on li "Sales User" at bounding box center [693, 550] width 156 height 25
click at [645, 490] on span "None Selected" at bounding box center [686, 499] width 143 height 18
click at [630, 543] on input "Sales Manager" at bounding box center [630, 548] width 10 height 10
checkbox input "true"
click at [772, 335] on select "Regular" at bounding box center [776, 336] width 325 height 18
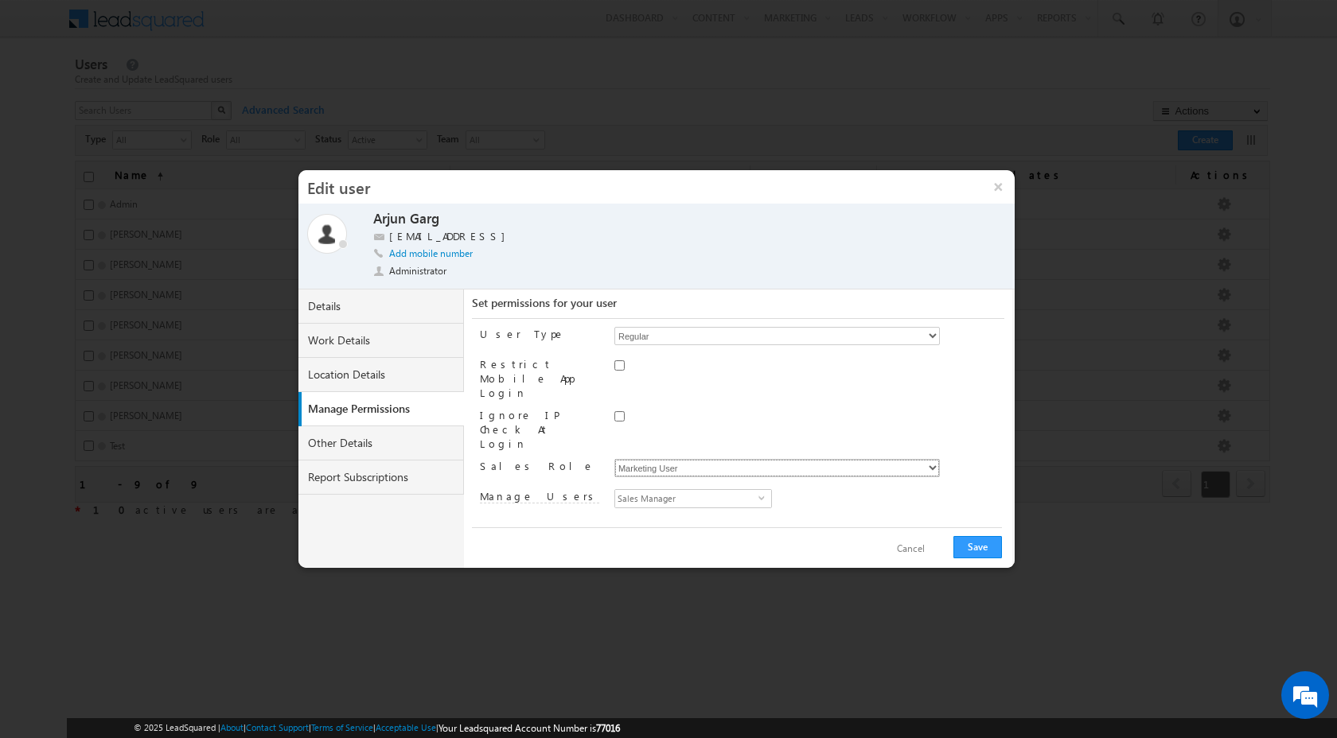
click at [761, 459] on select "Administrator Marketing User Sales Manager Sales User" at bounding box center [776, 468] width 325 height 18
select select "Sales_User"
click at [963, 539] on button "Save" at bounding box center [977, 547] width 49 height 22
